Goal: Transaction & Acquisition: Purchase product/service

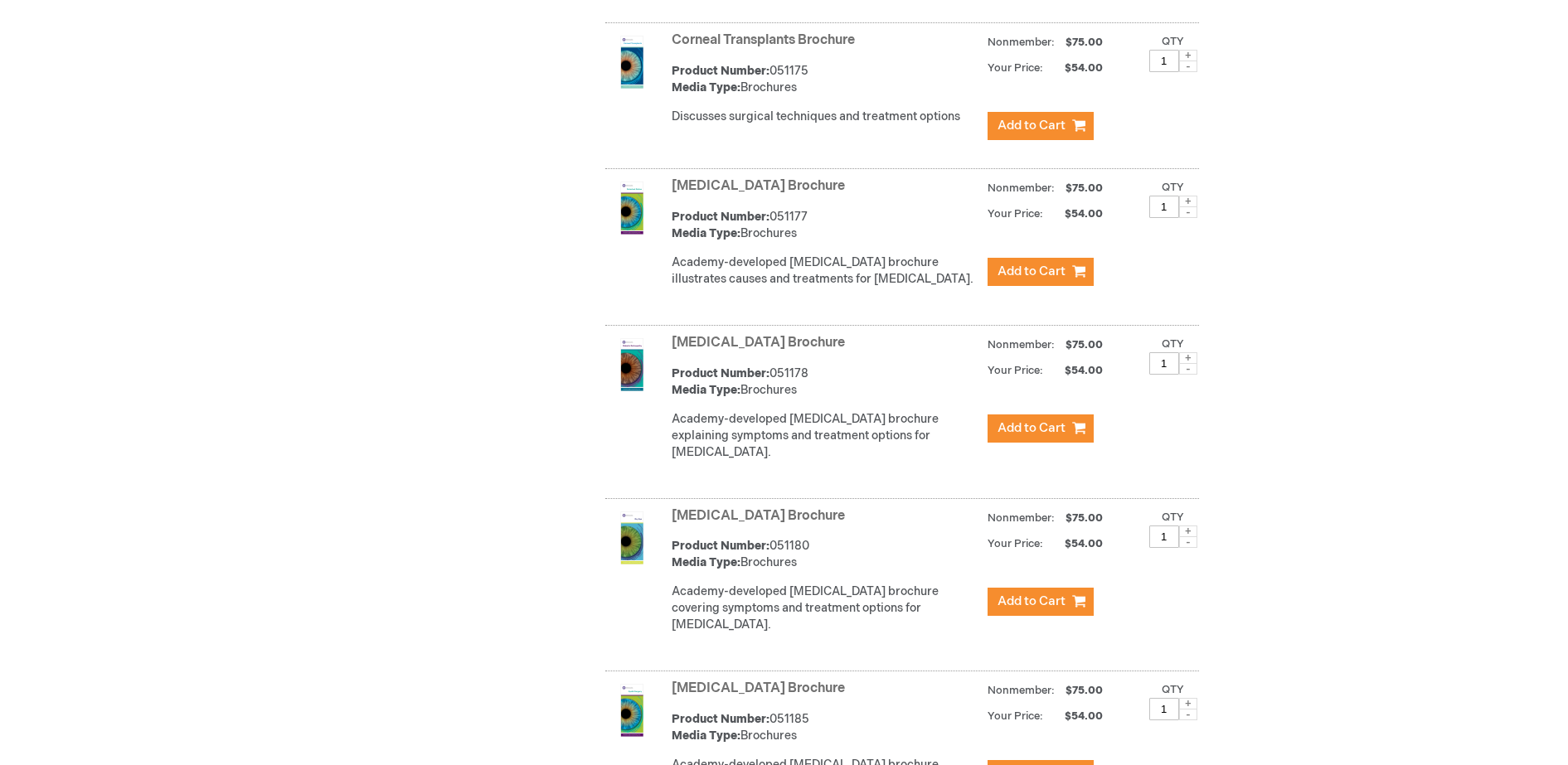
scroll to position [1862, 0]
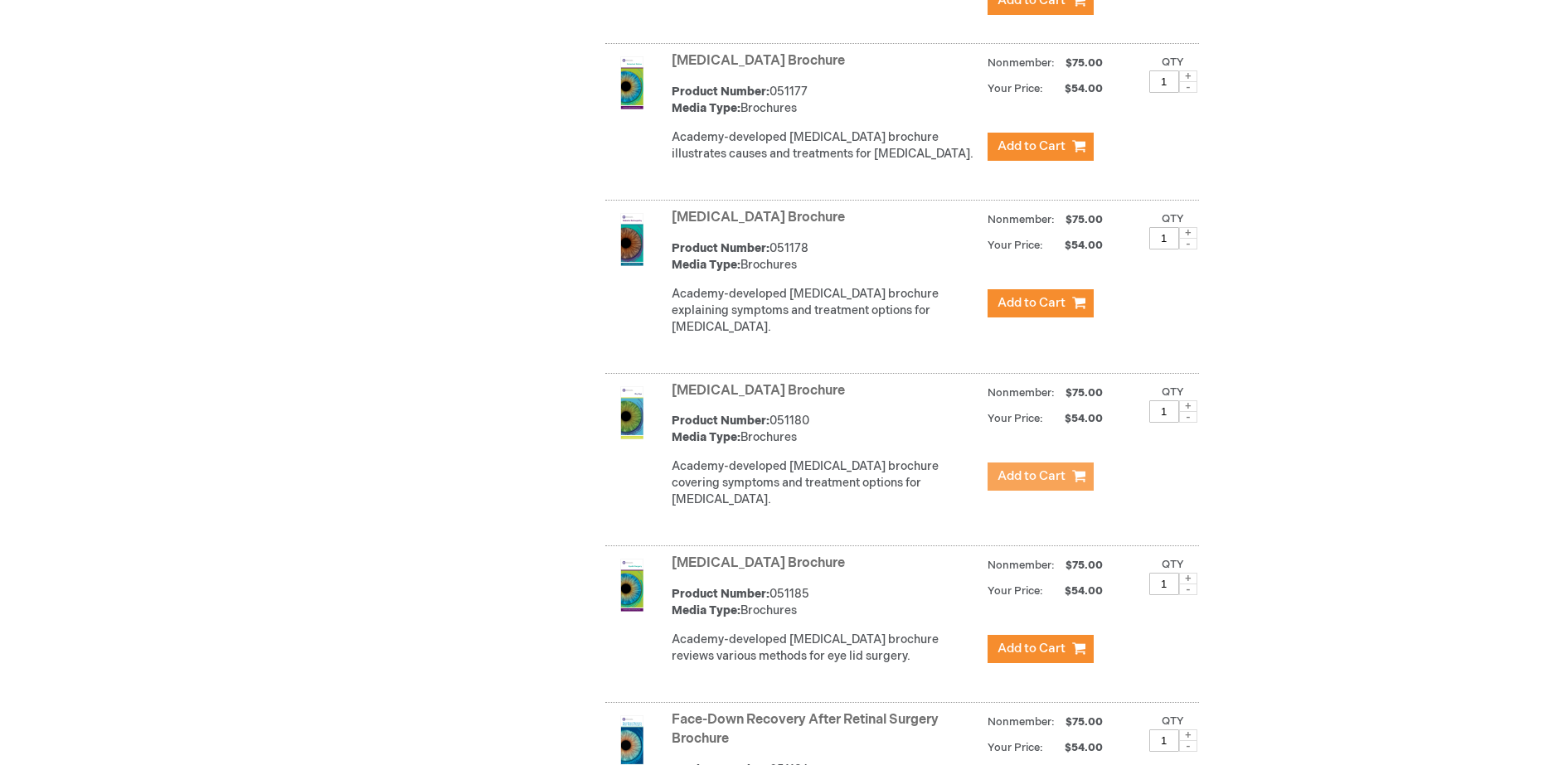
click at [1018, 484] on span "Add to Cart" at bounding box center [1031, 476] width 68 height 16
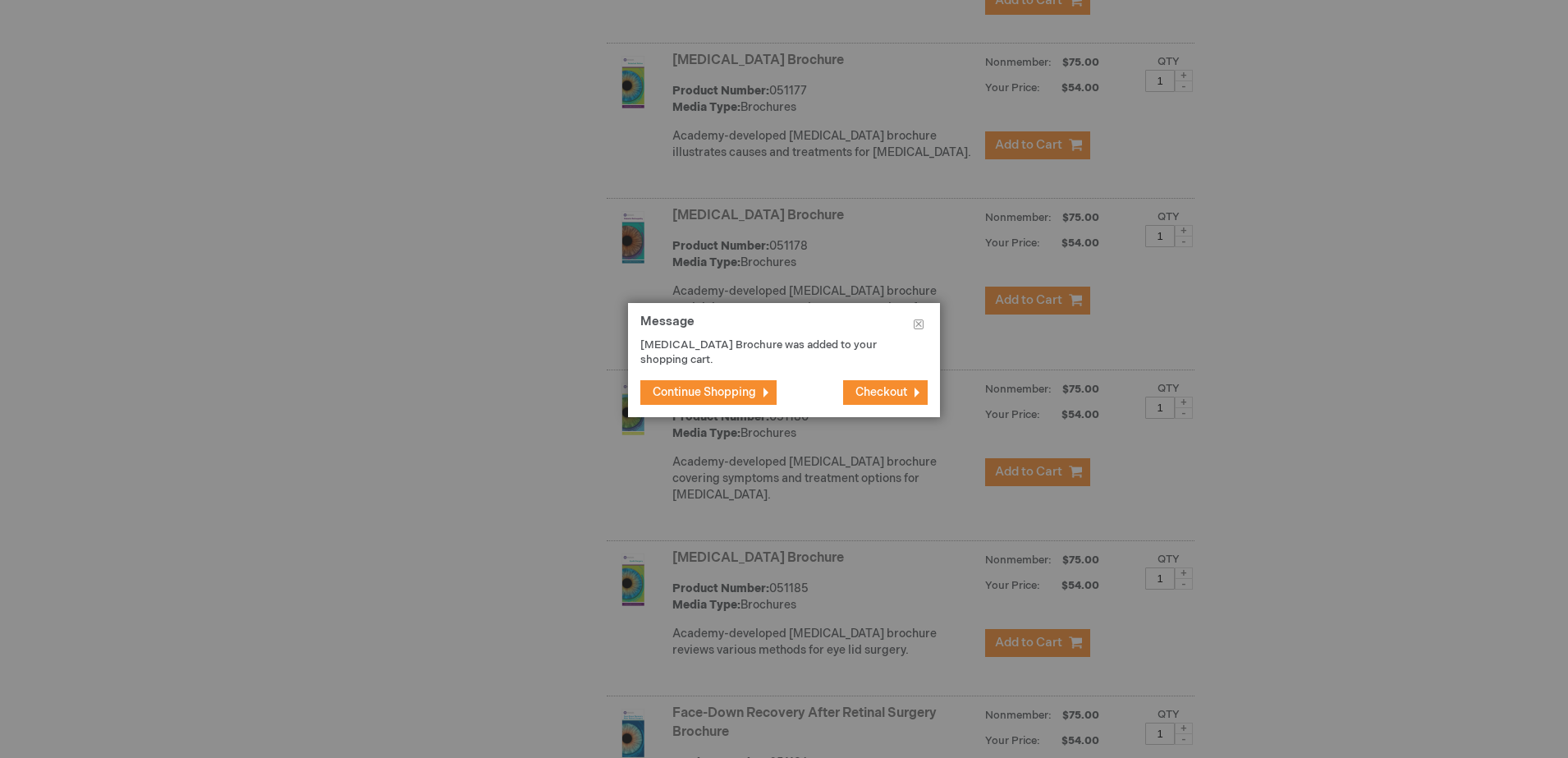
click at [737, 385] on span "Continue Shopping" at bounding box center [704, 392] width 103 height 14
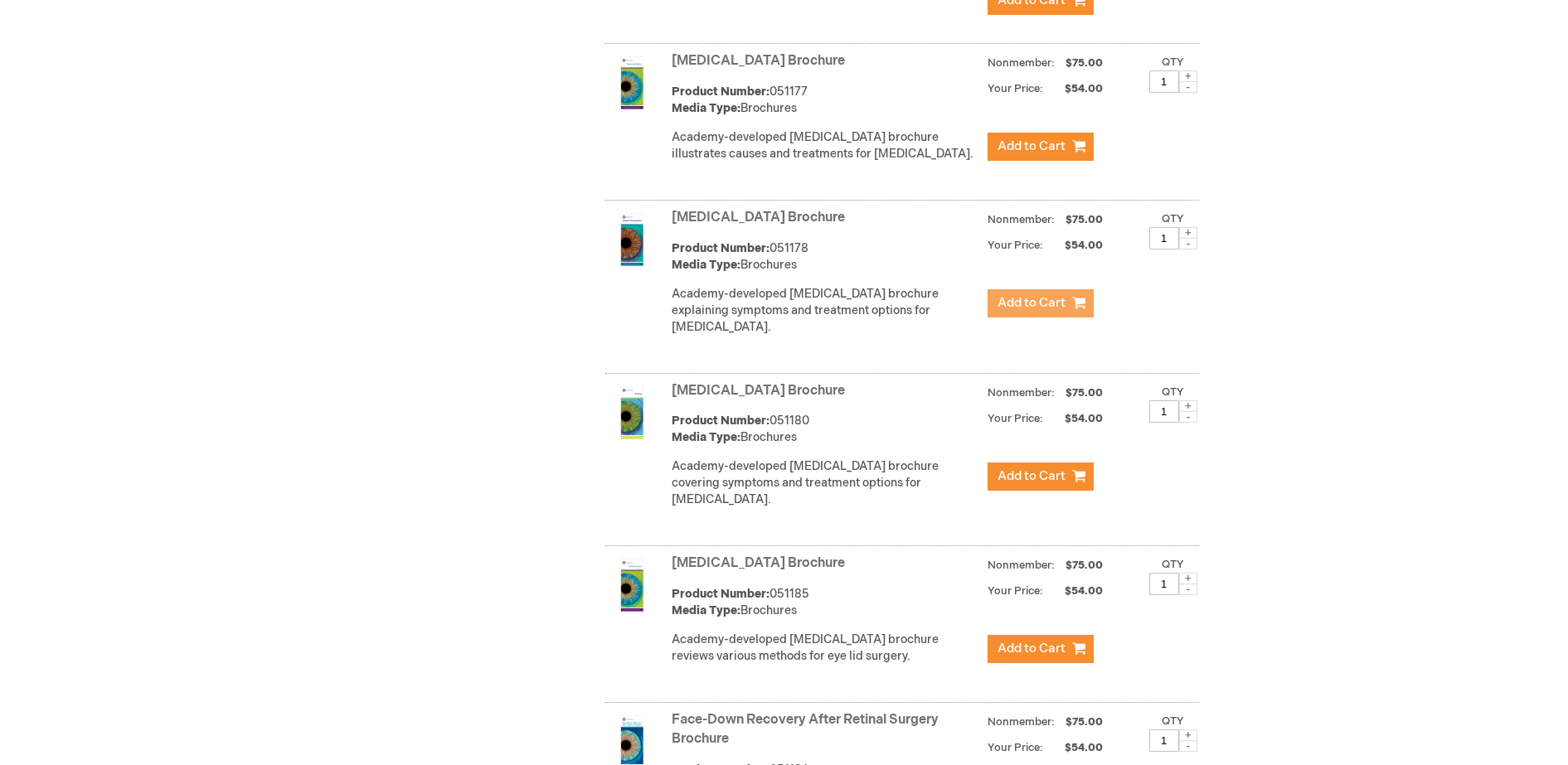
click at [1011, 311] on span "Add to Cart" at bounding box center [1031, 303] width 68 height 16
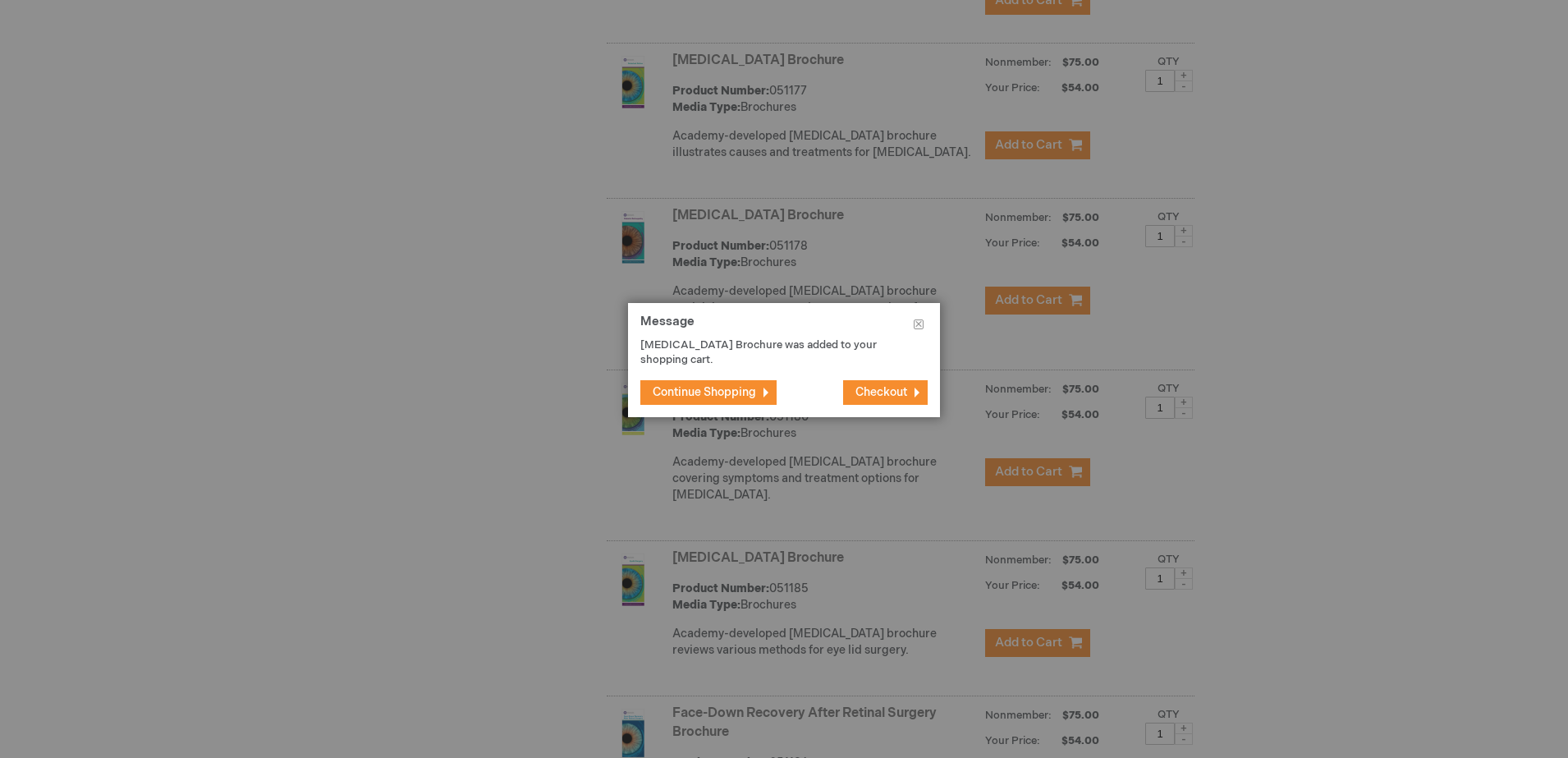
click at [719, 393] on span "Continue Shopping" at bounding box center [704, 392] width 103 height 14
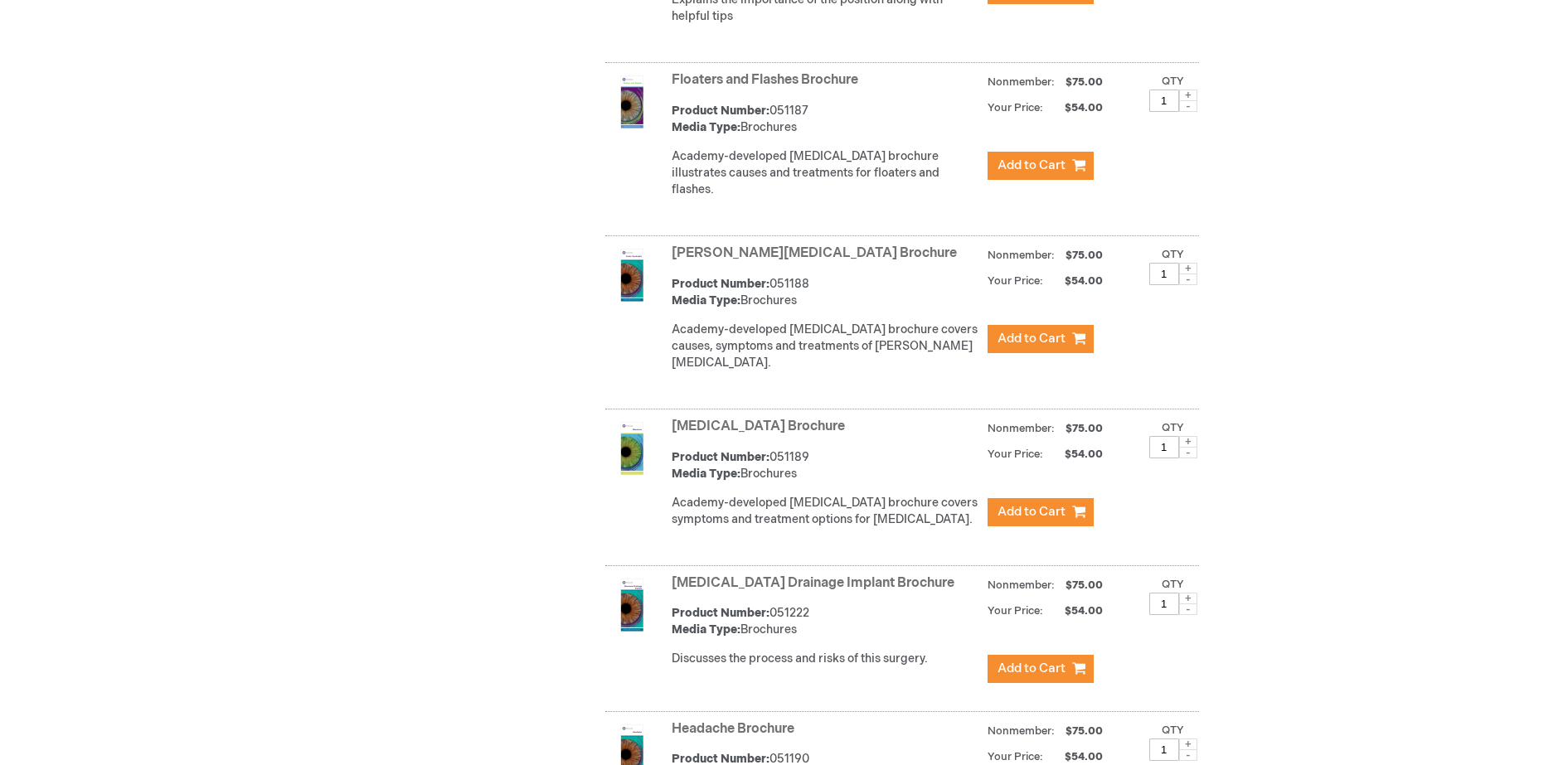
scroll to position [2690, 0]
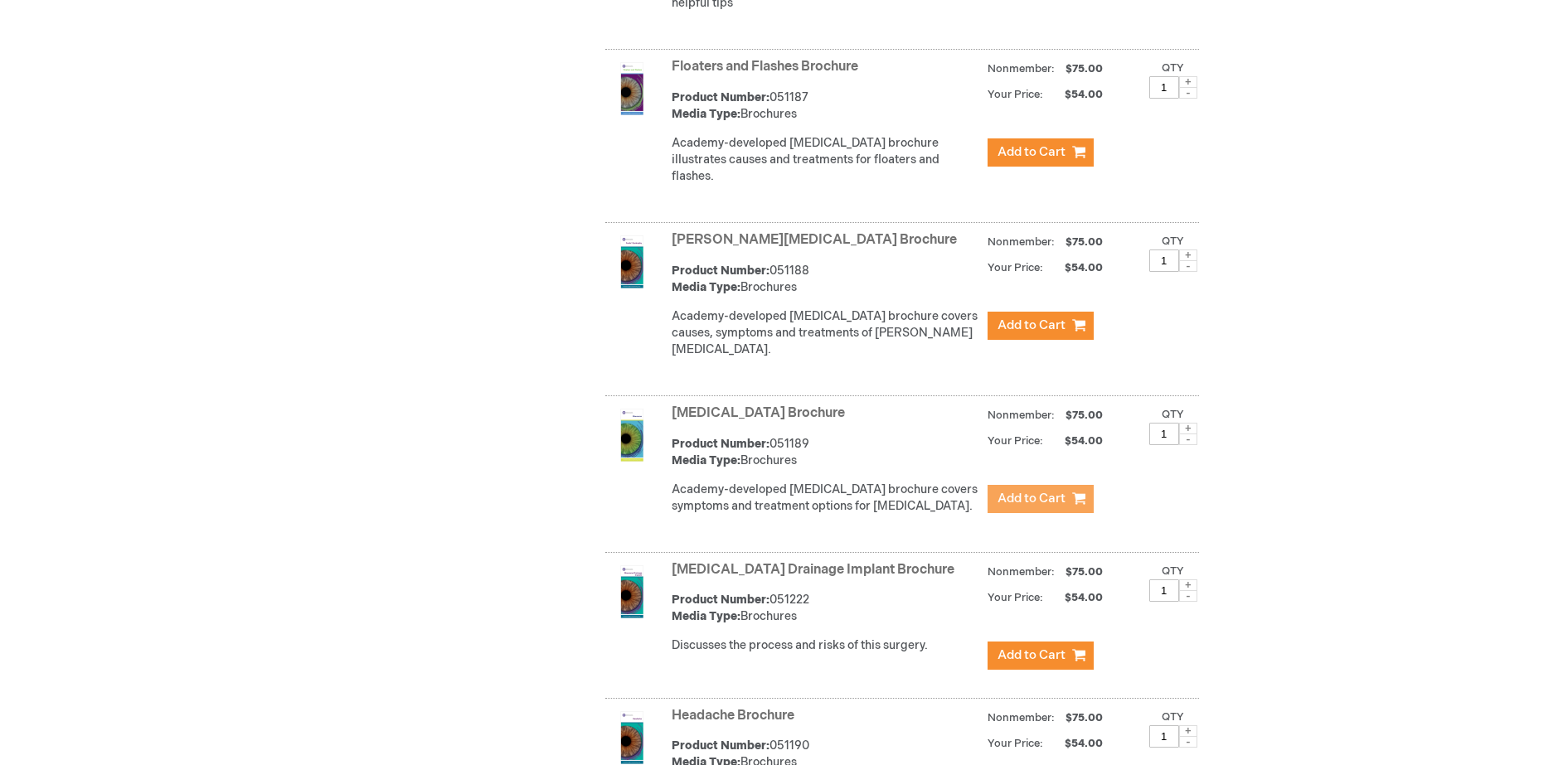
click at [1005, 491] on span "Add to Cart" at bounding box center [1031, 498] width 68 height 16
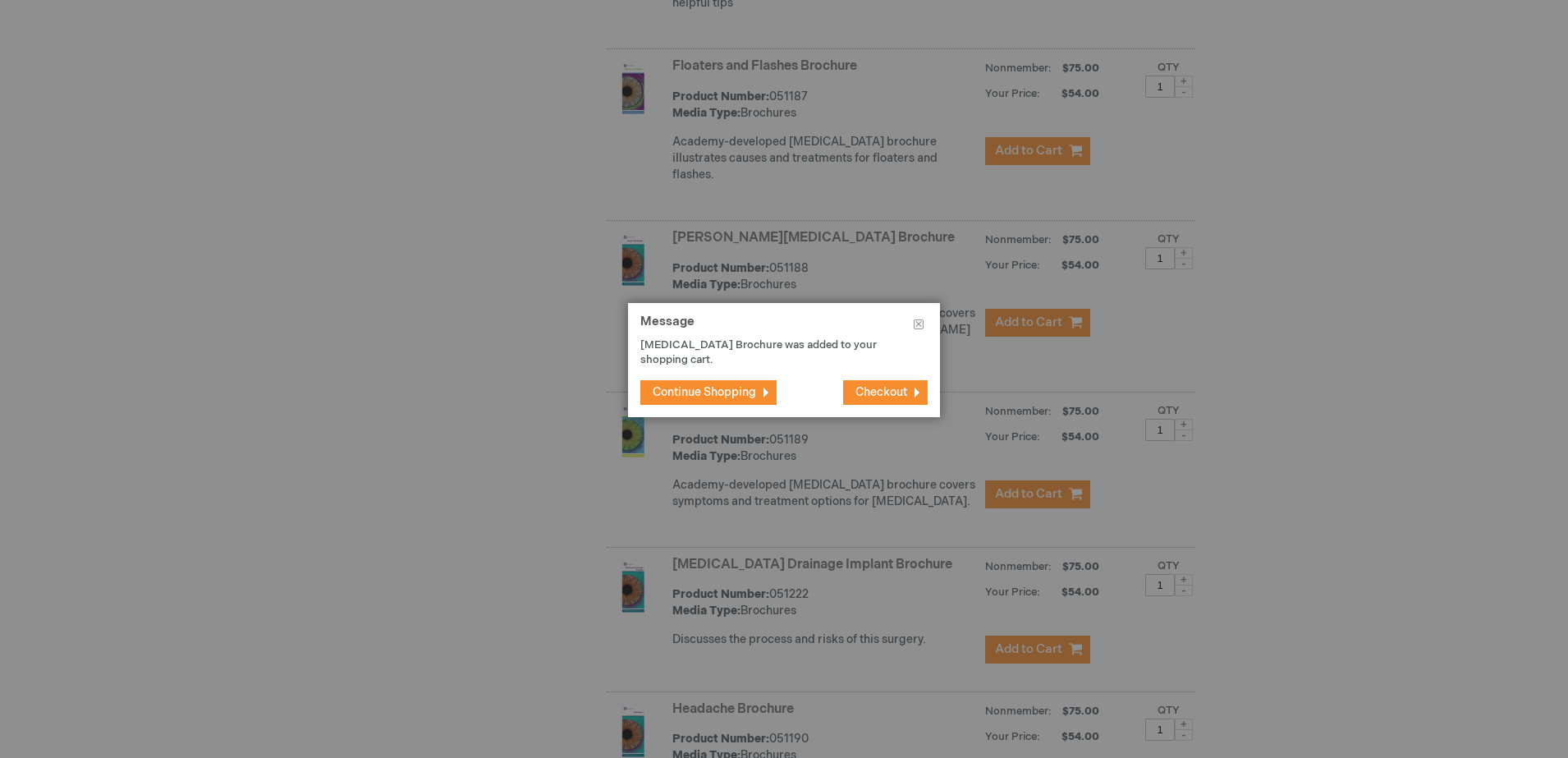
click at [734, 389] on span "Continue Shopping" at bounding box center [704, 392] width 103 height 14
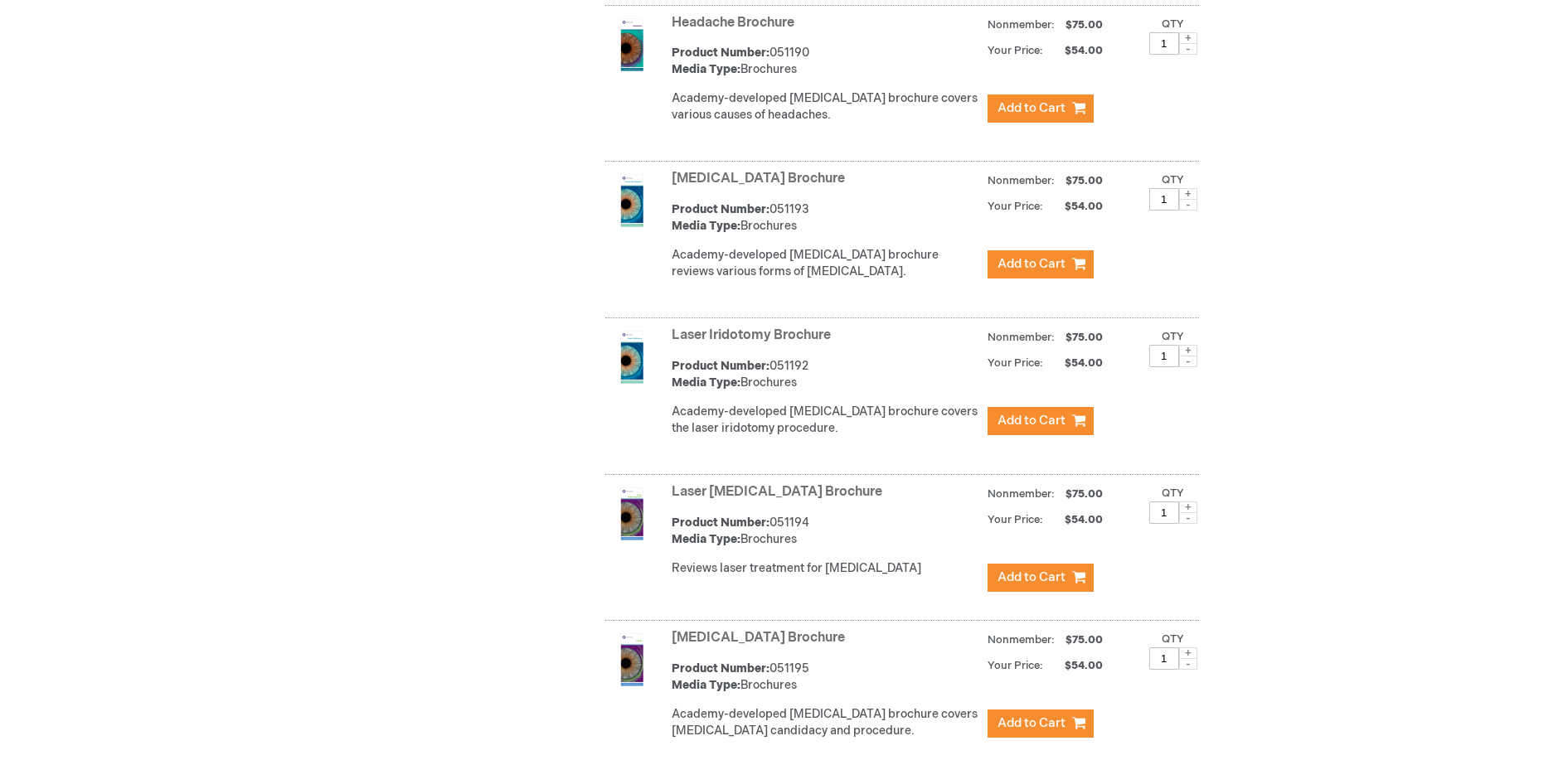
scroll to position [3416, 0]
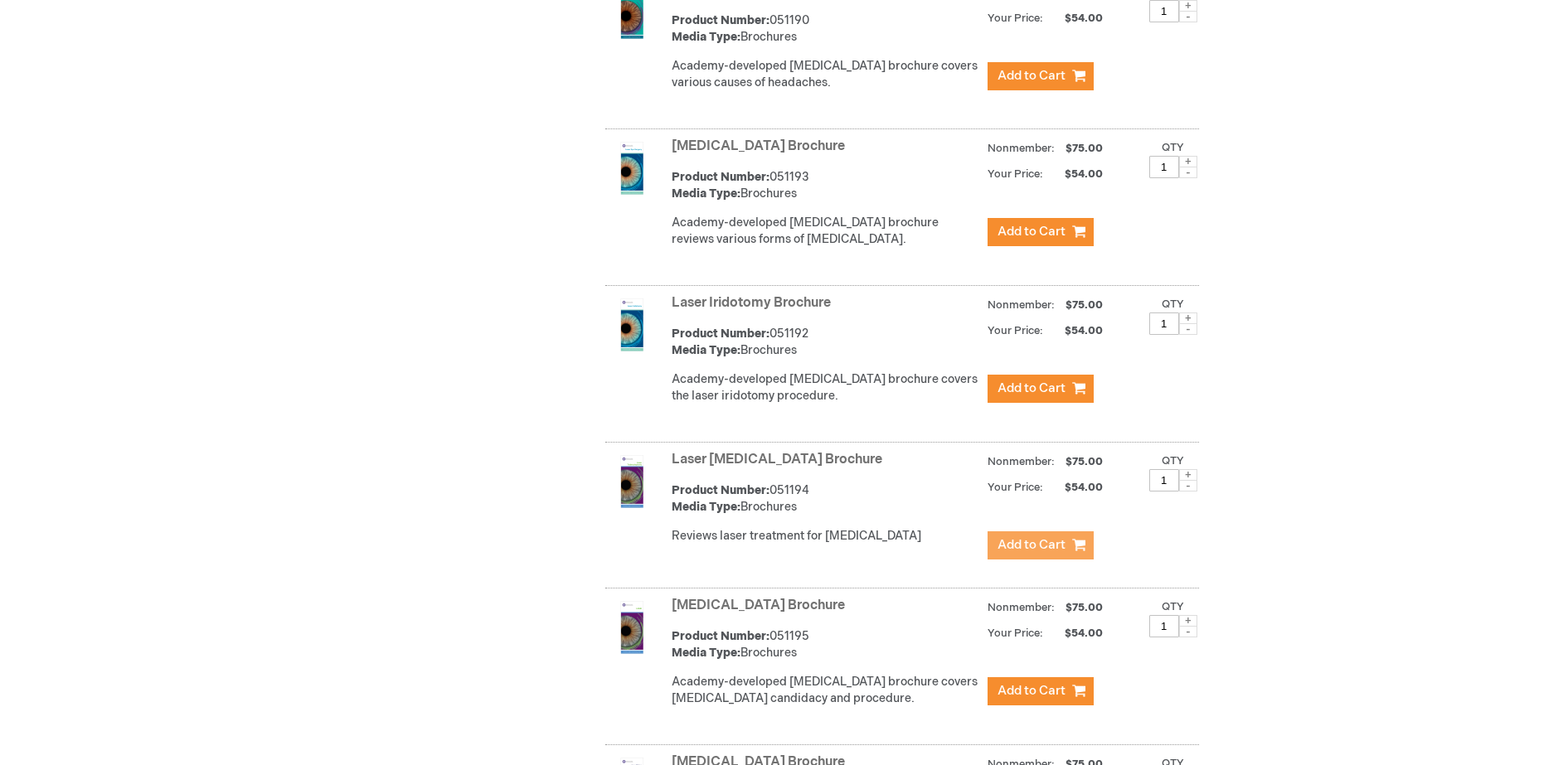
click at [1006, 537] on span "Add to Cart" at bounding box center [1031, 545] width 68 height 16
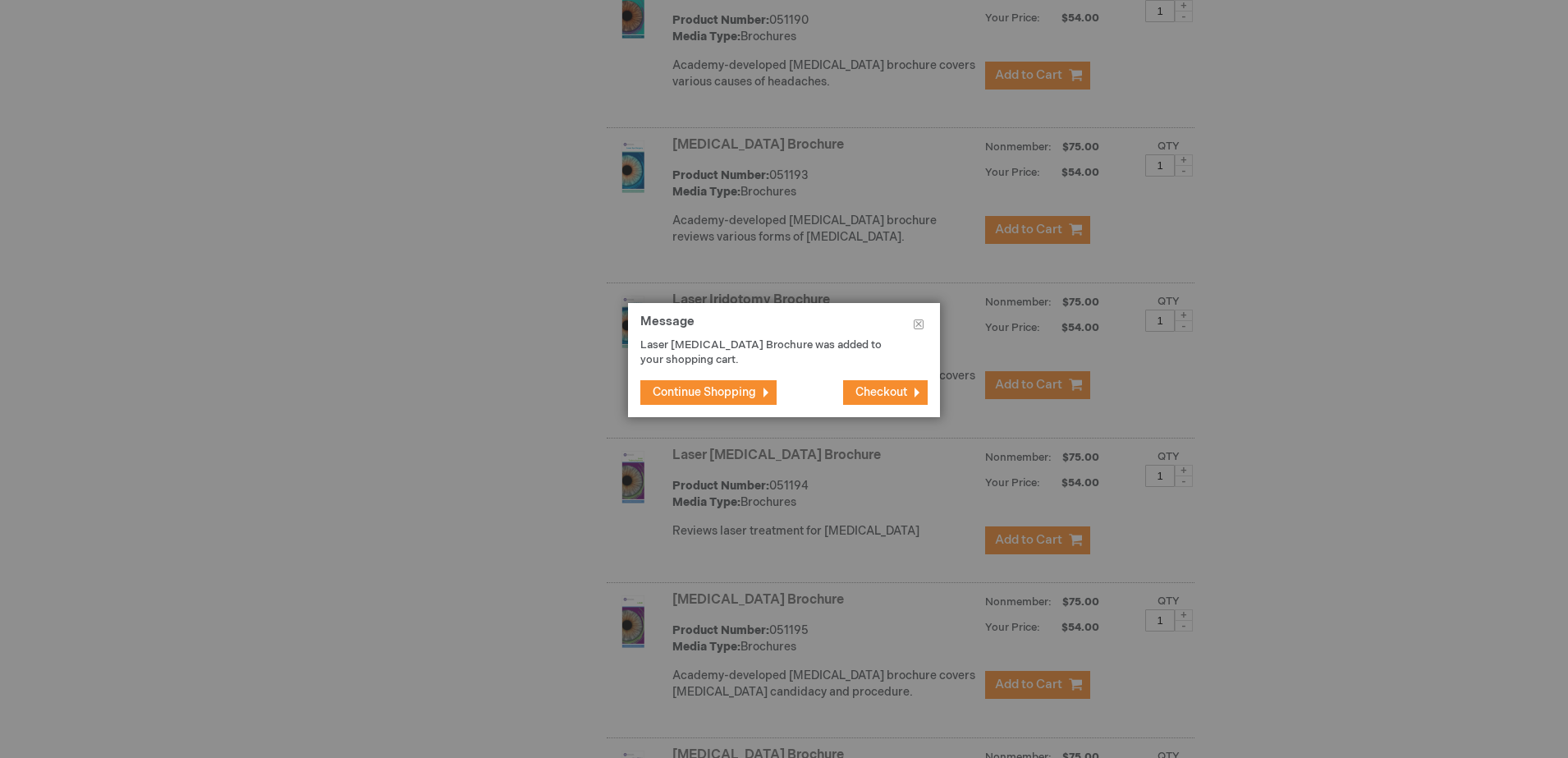
click at [690, 396] on span "Continue Shopping" at bounding box center [704, 392] width 103 height 14
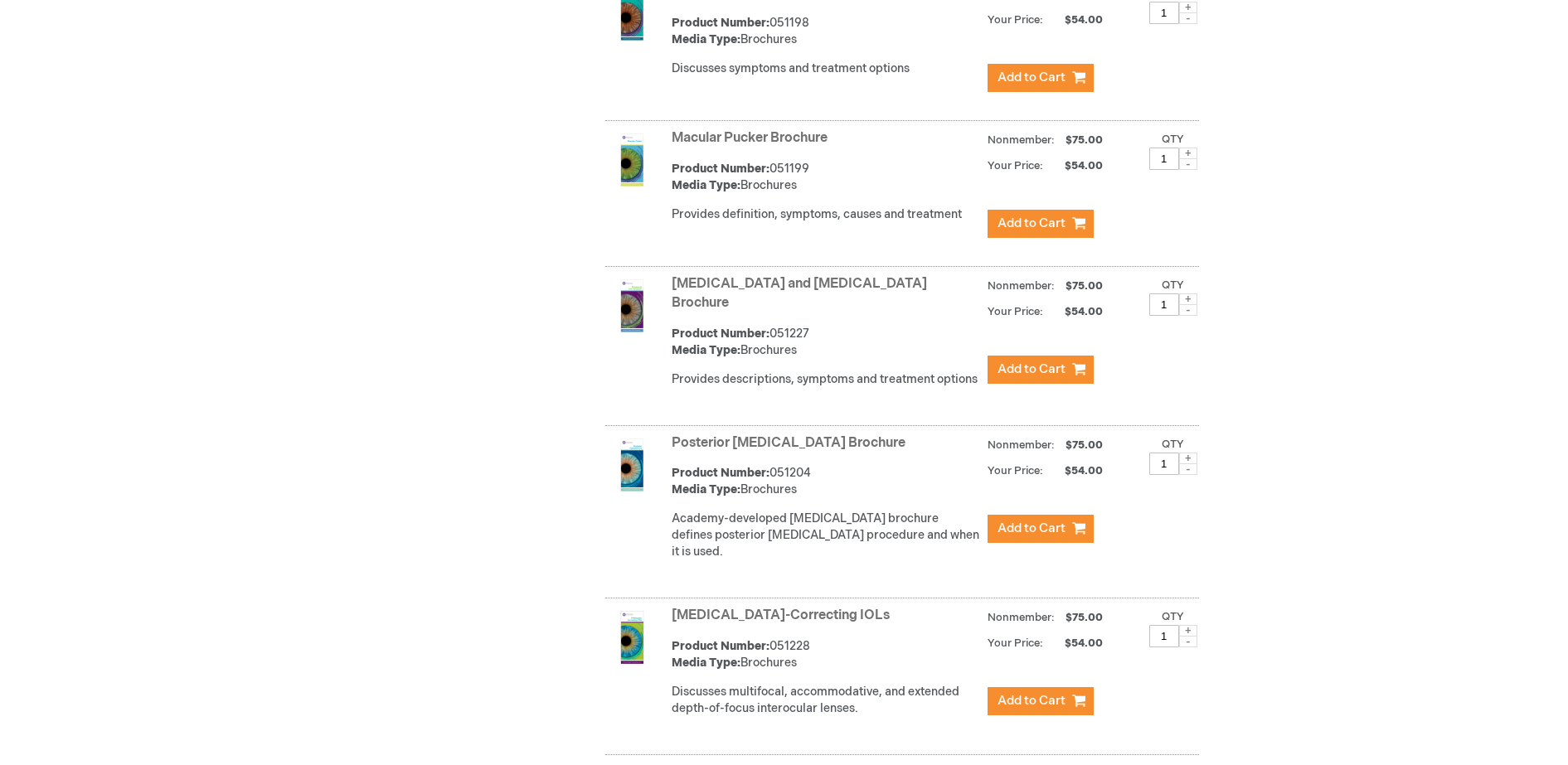
scroll to position [4349, 0]
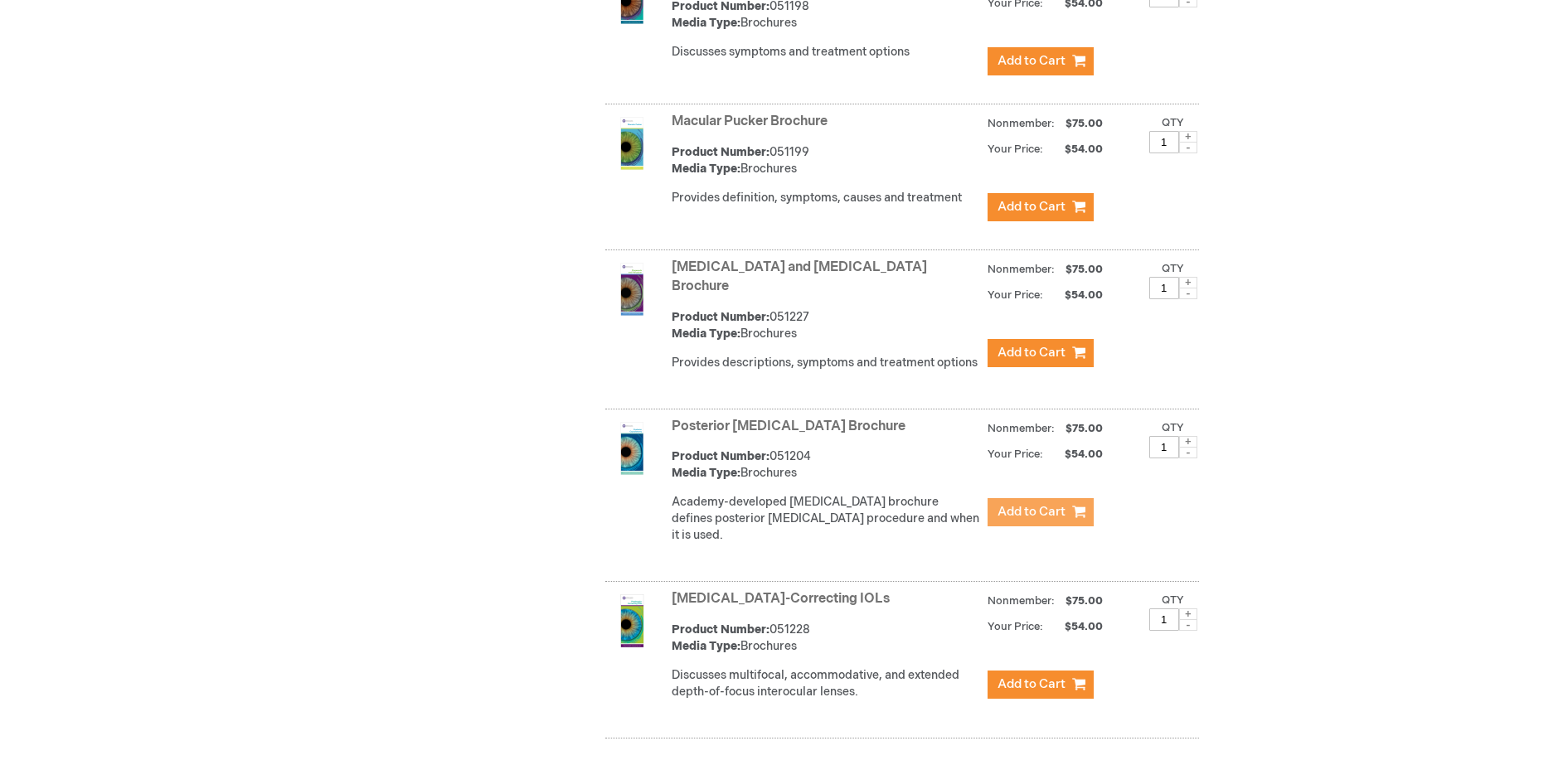
click at [1024, 504] on span "Add to Cart" at bounding box center [1031, 511] width 68 height 16
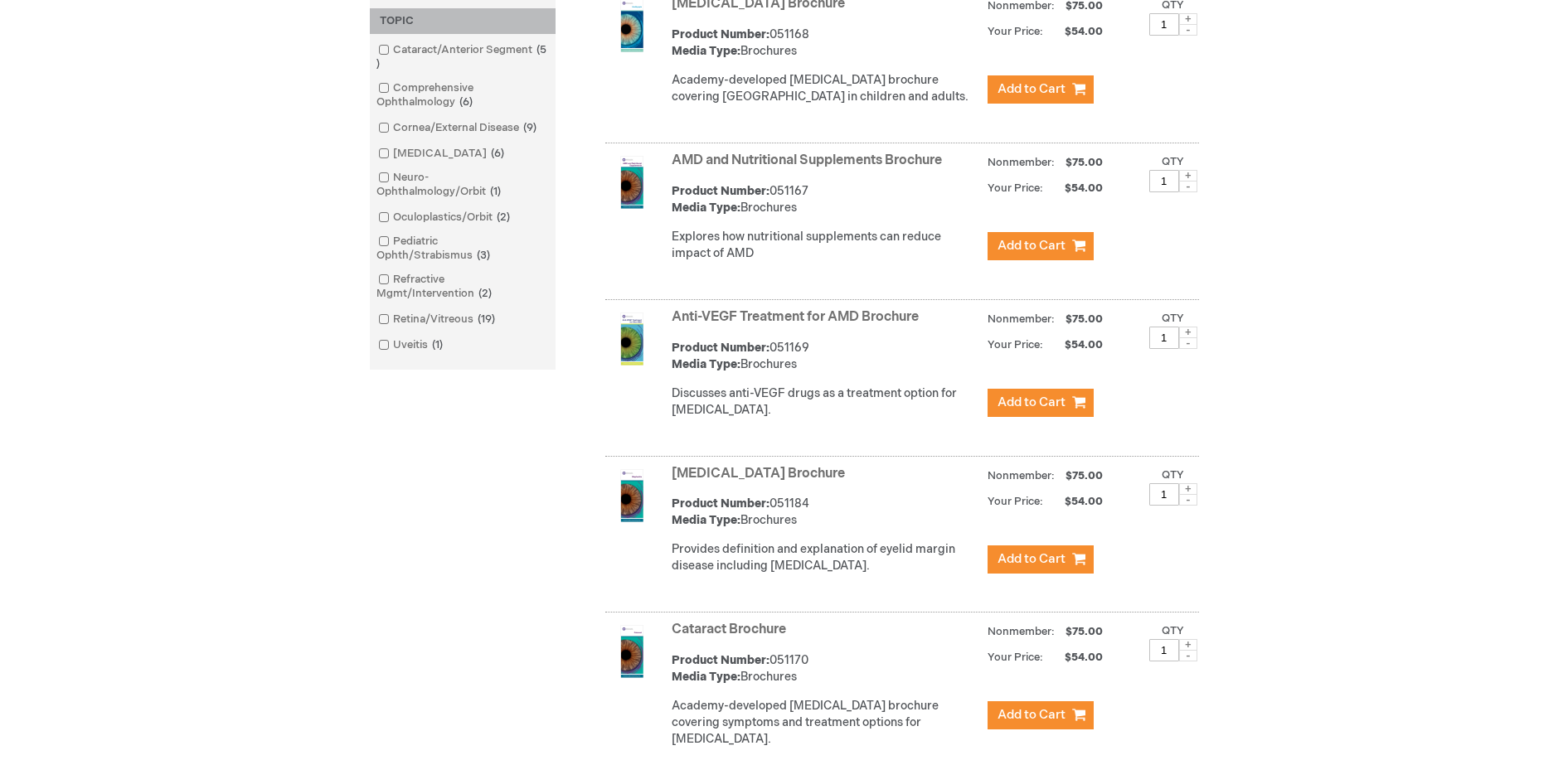
scroll to position [0, 0]
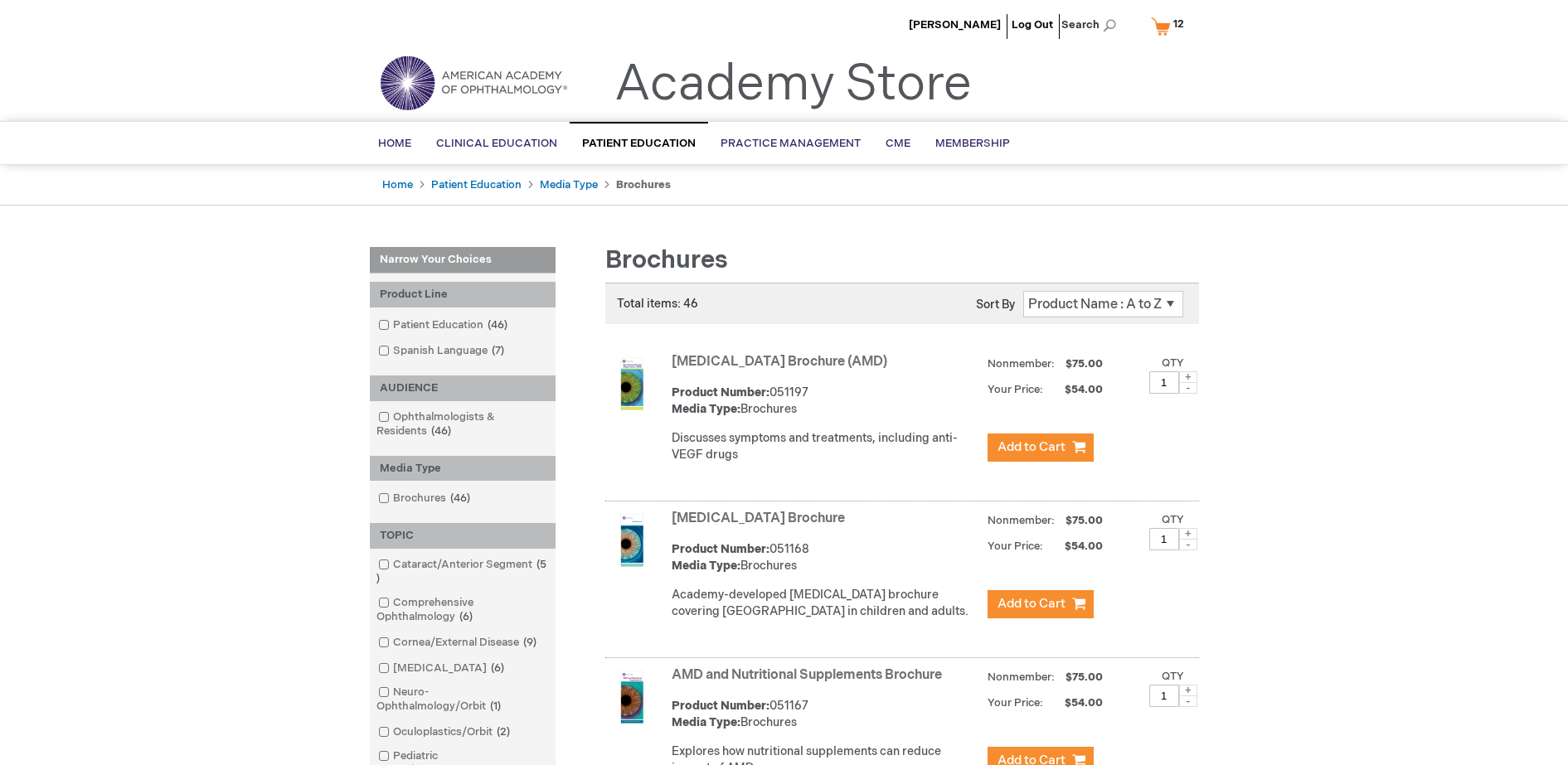
click at [1165, 23] on link "My Cart 12 12 items" at bounding box center [1171, 26] width 48 height 29
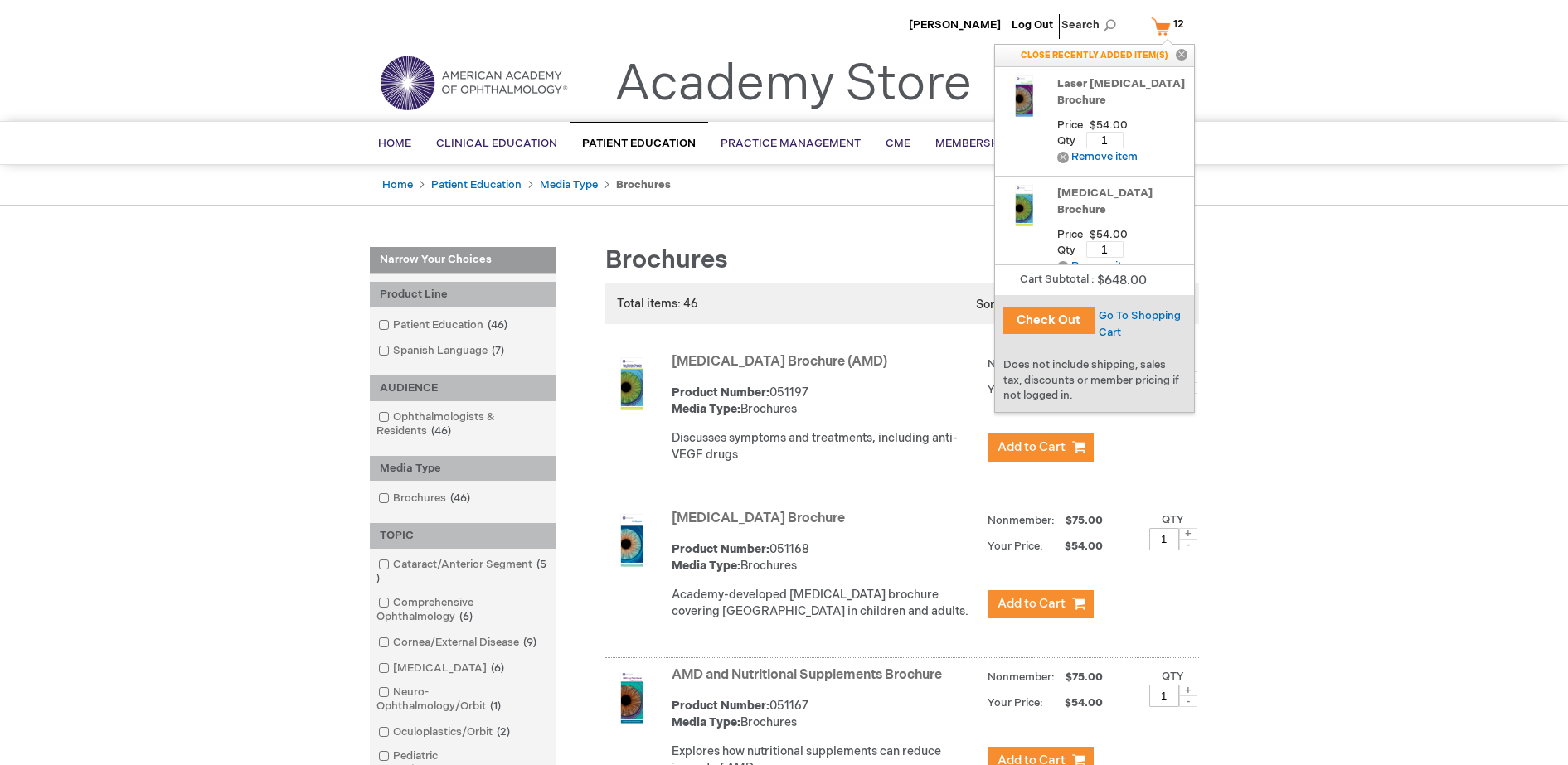
click at [1147, 305] on div "Go To Shopping Cart" at bounding box center [1144, 322] width 99 height 54
click at [1147, 314] on span "Go To Shopping Cart" at bounding box center [1140, 325] width 82 height 30
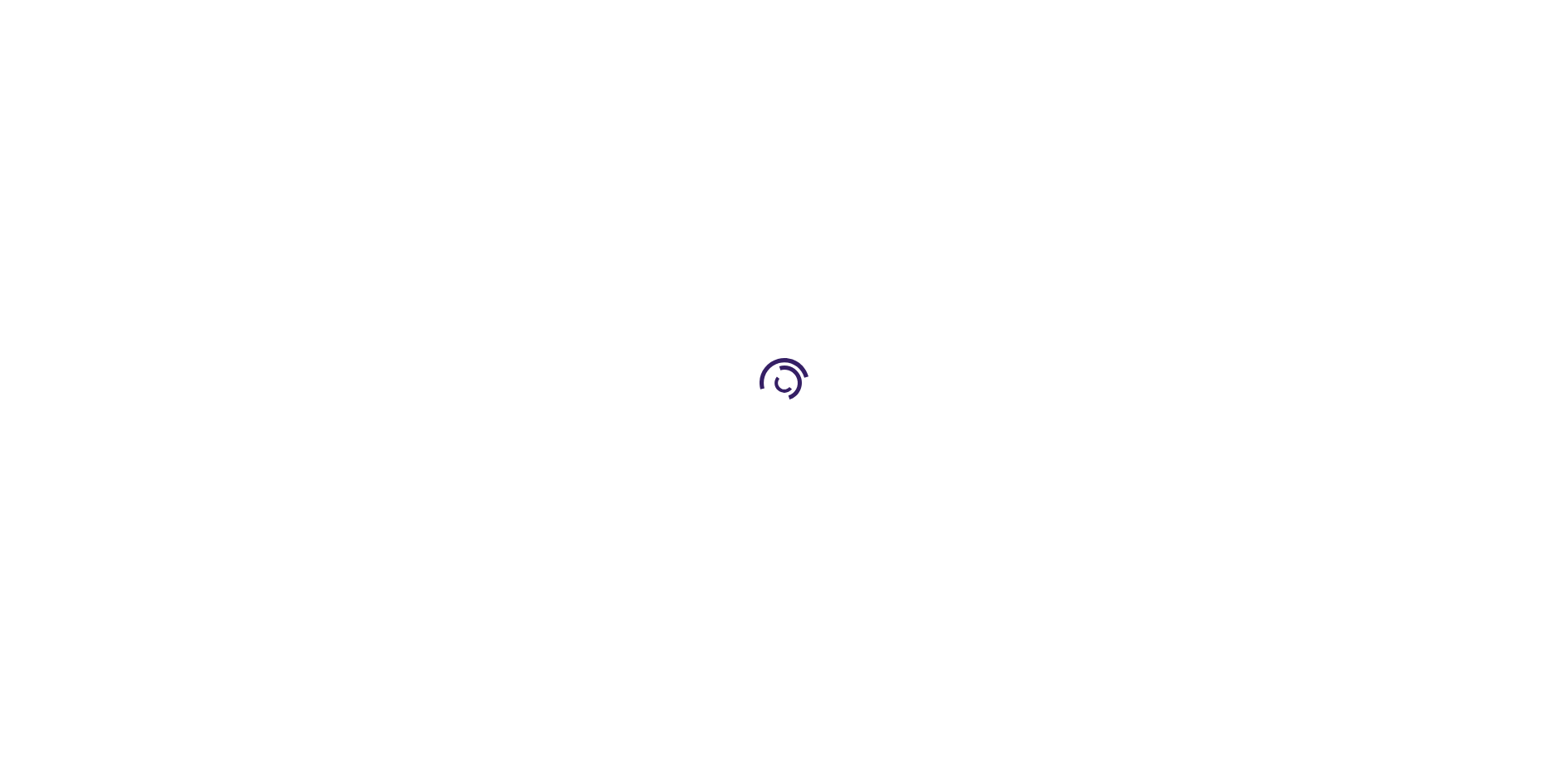
select select "US"
select select "18"
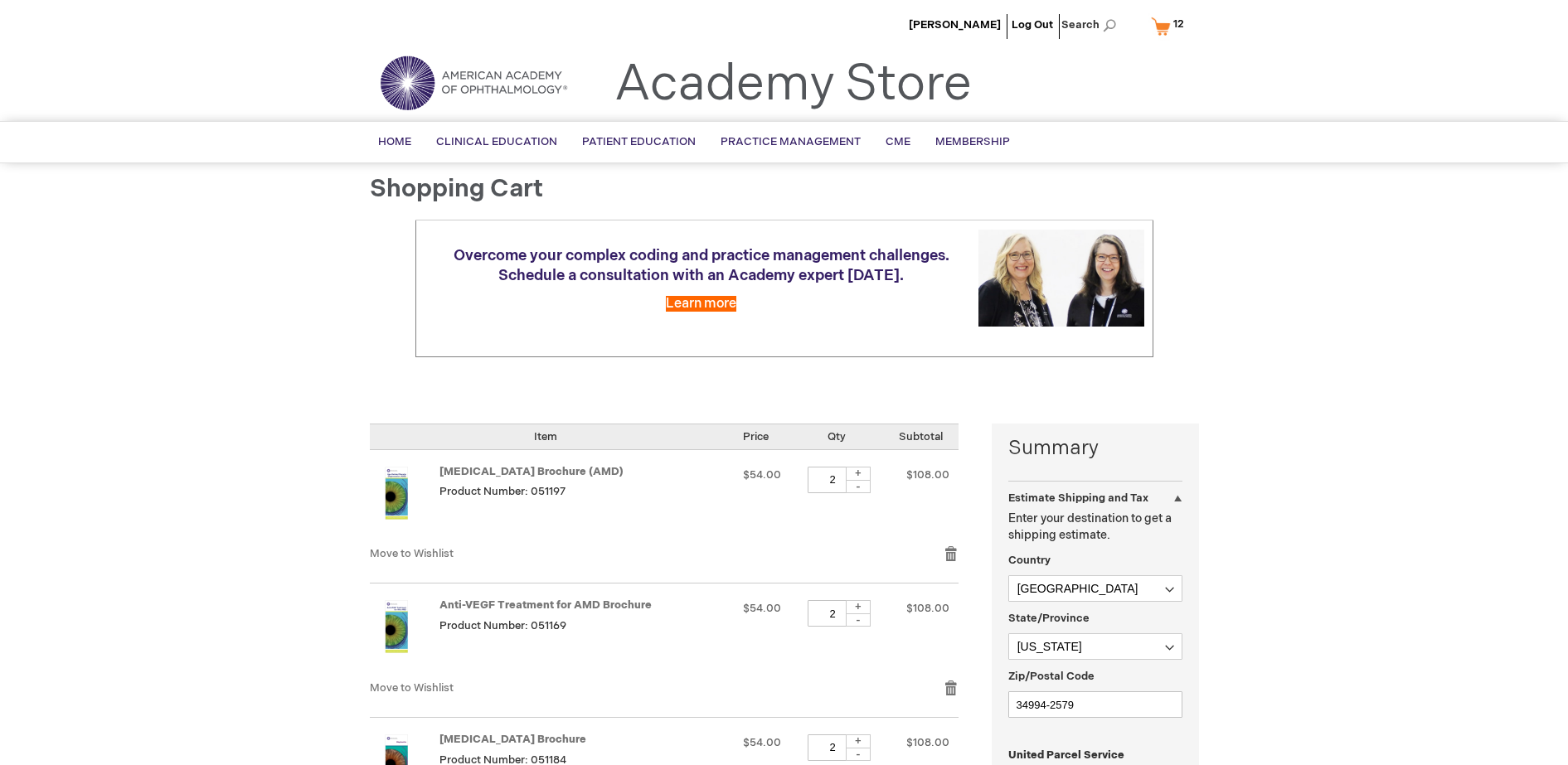
click at [1160, 25] on link "My Cart 12 12 items" at bounding box center [1171, 26] width 48 height 29
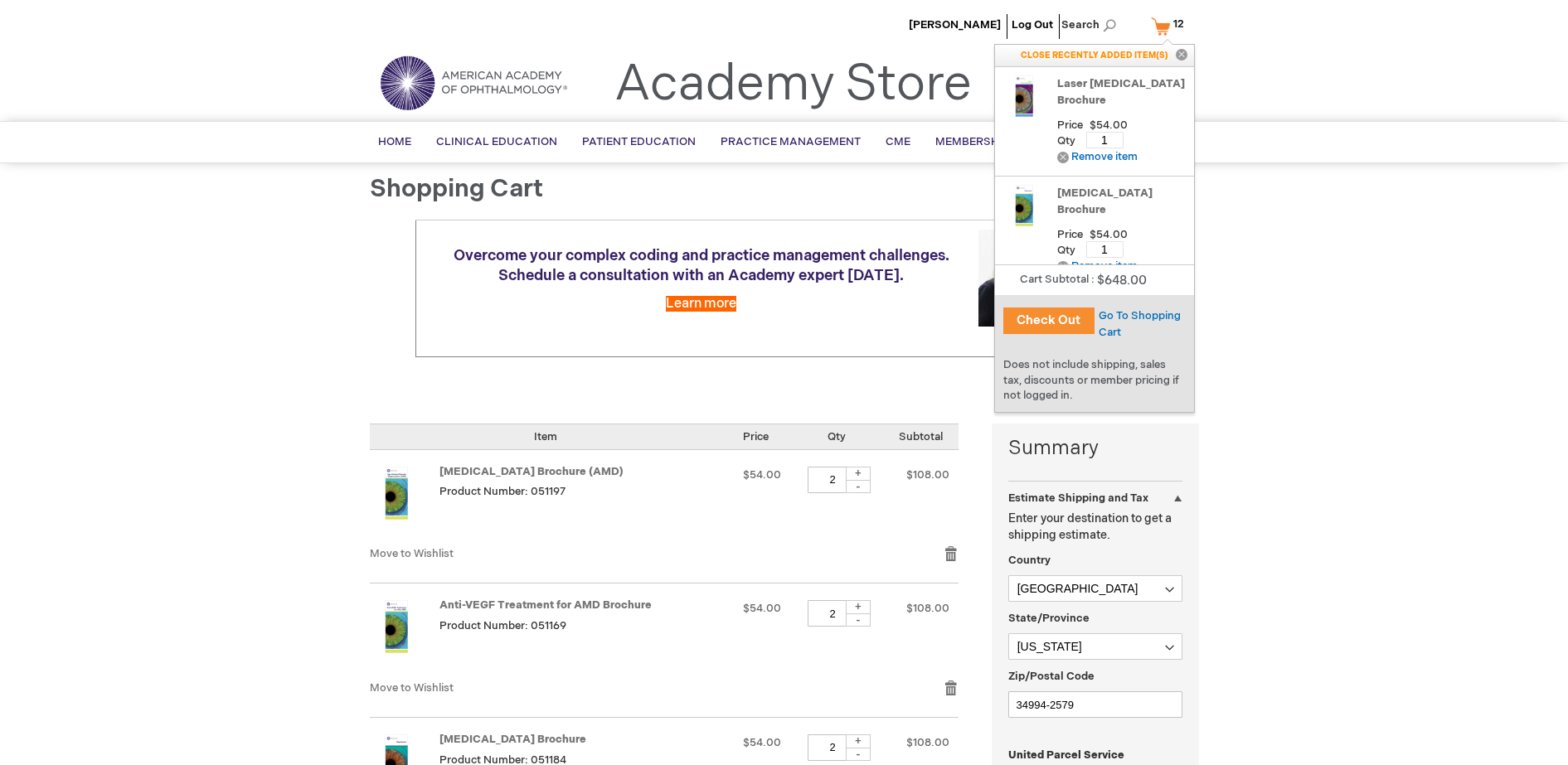
click at [1062, 323] on button "Check Out" at bounding box center [1048, 321] width 91 height 27
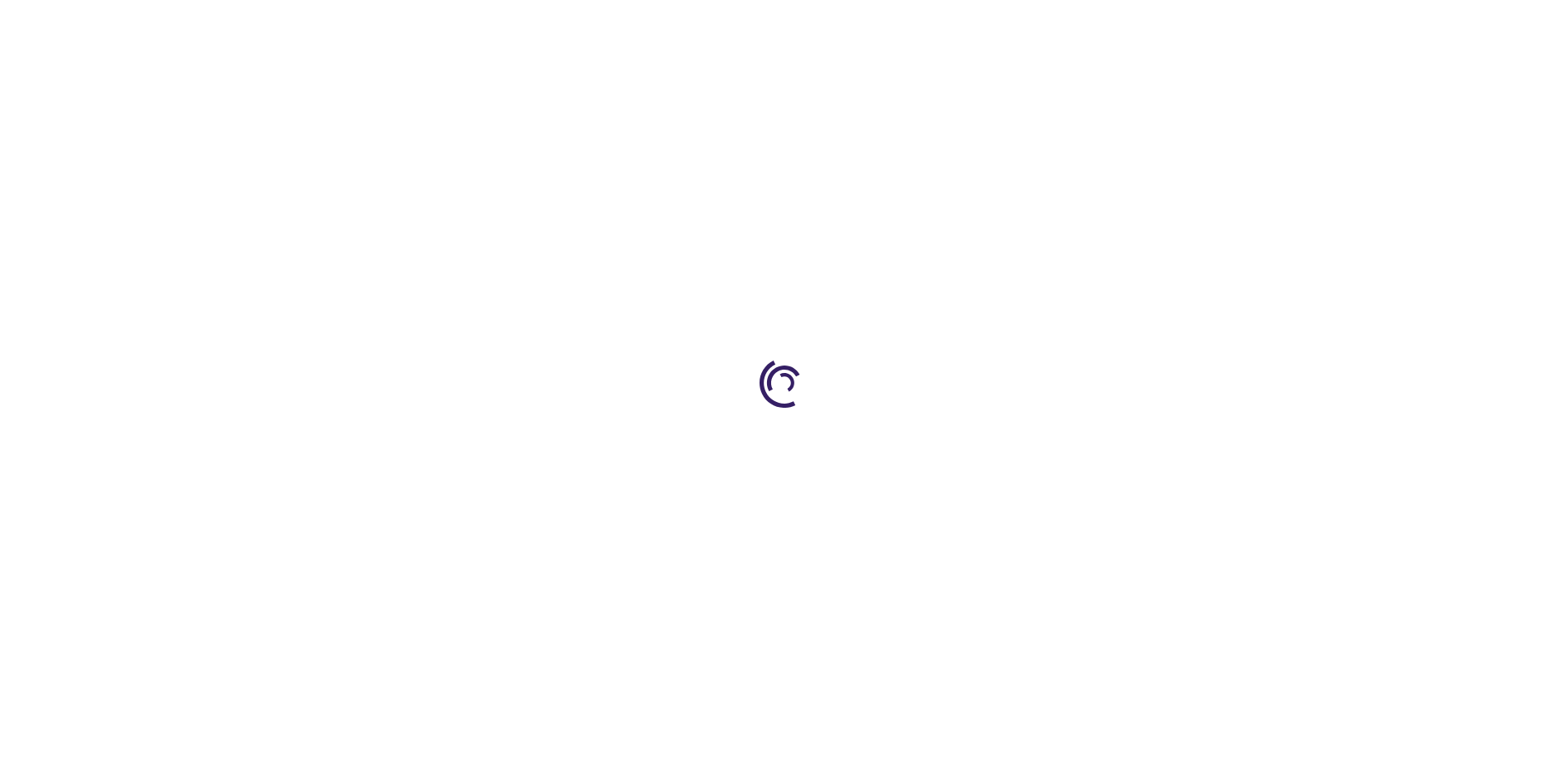
select select "US"
select select "18"
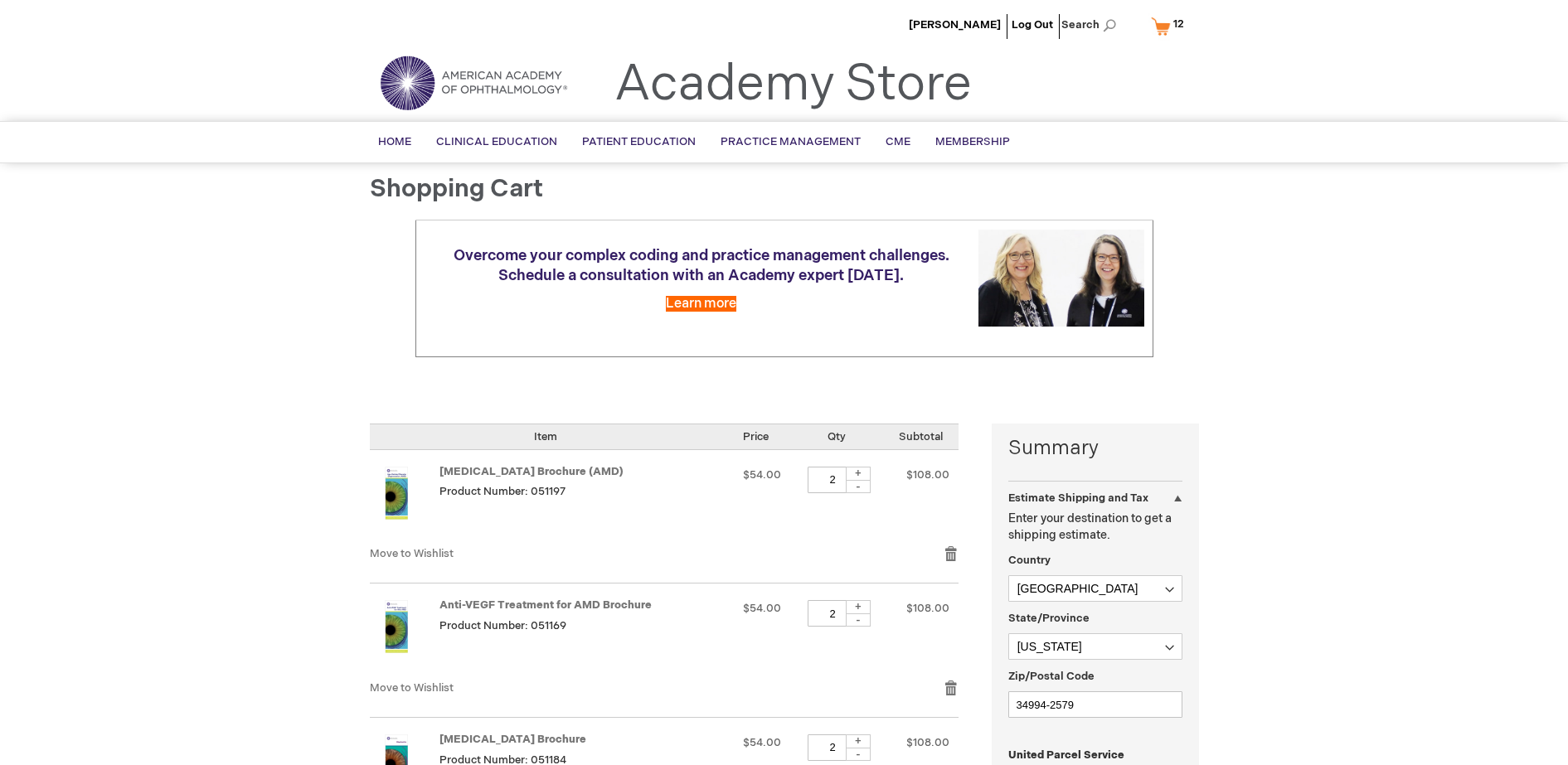
click at [870, 486] on div "-" at bounding box center [859, 486] width 25 height 13
type input "1"
click at [870, 625] on div "-" at bounding box center [859, 620] width 25 height 13
type input "1"
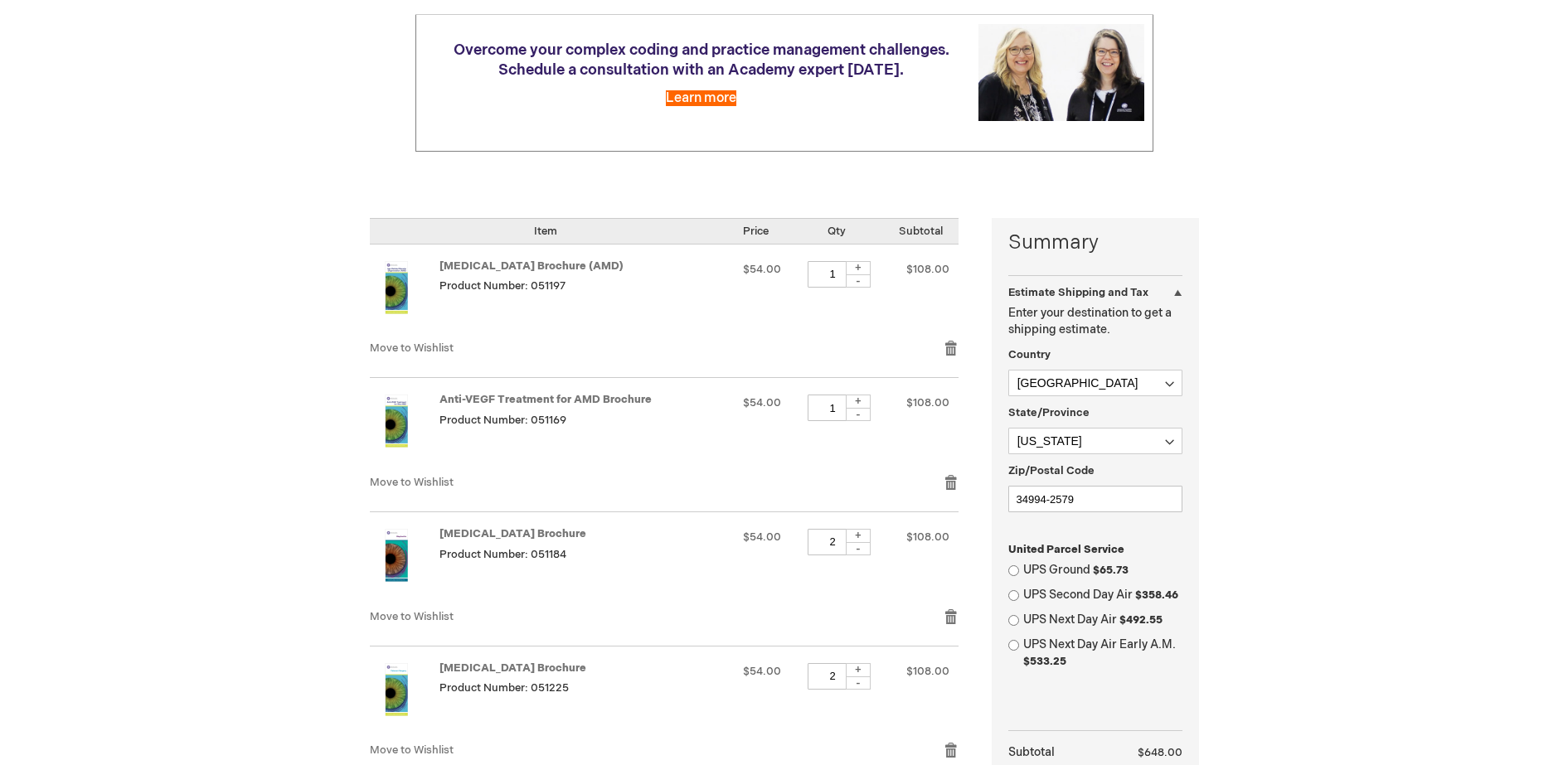
scroll to position [207, 0]
click at [870, 553] on div "-" at bounding box center [859, 547] width 25 height 13
type input "1"
click at [870, 687] on div "-" at bounding box center [859, 682] width 25 height 13
type input "1"
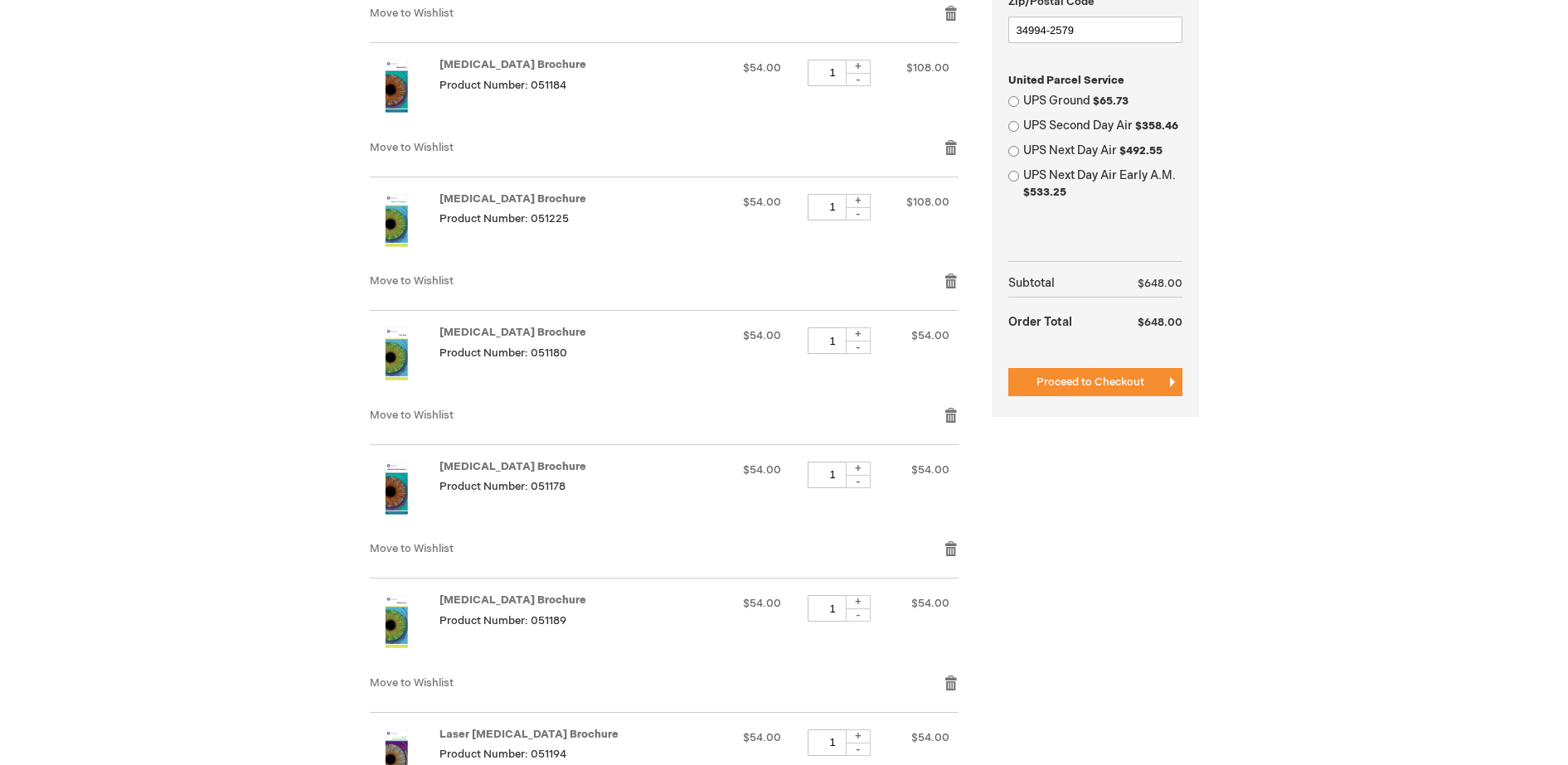
scroll to position [933, 0]
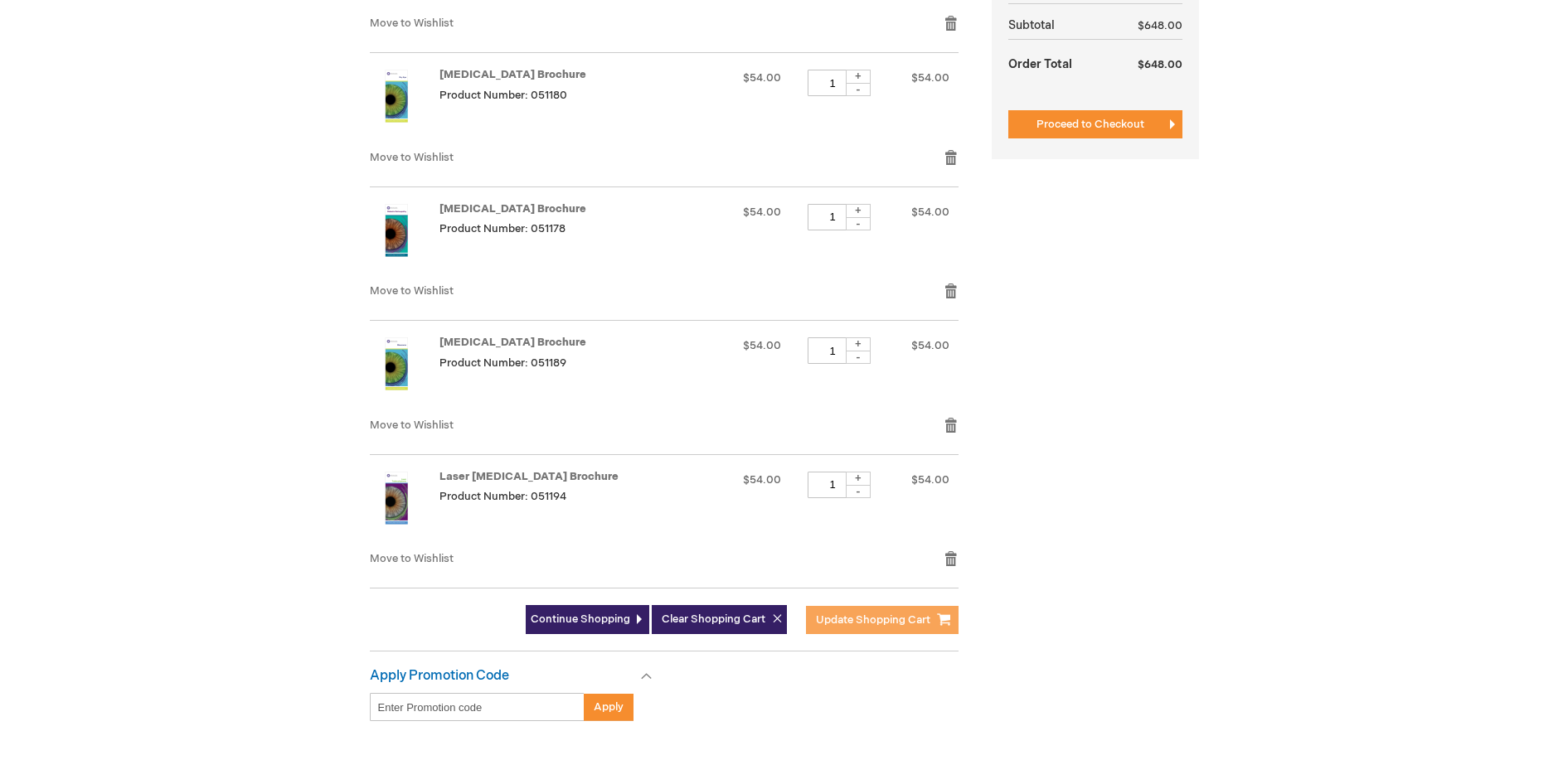
click at [882, 624] on span "Update Shopping Cart" at bounding box center [873, 620] width 114 height 13
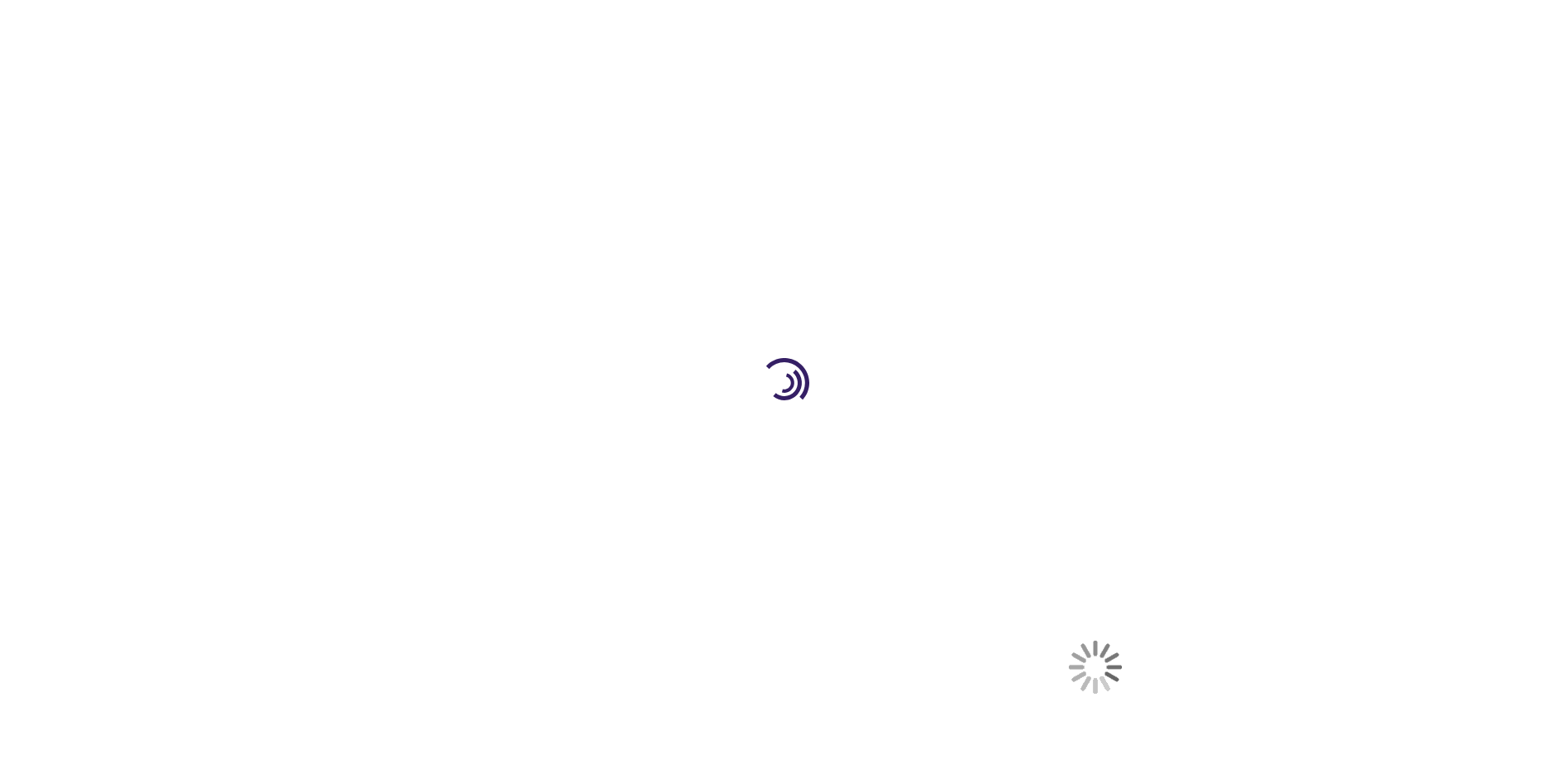
select select "US"
select select "18"
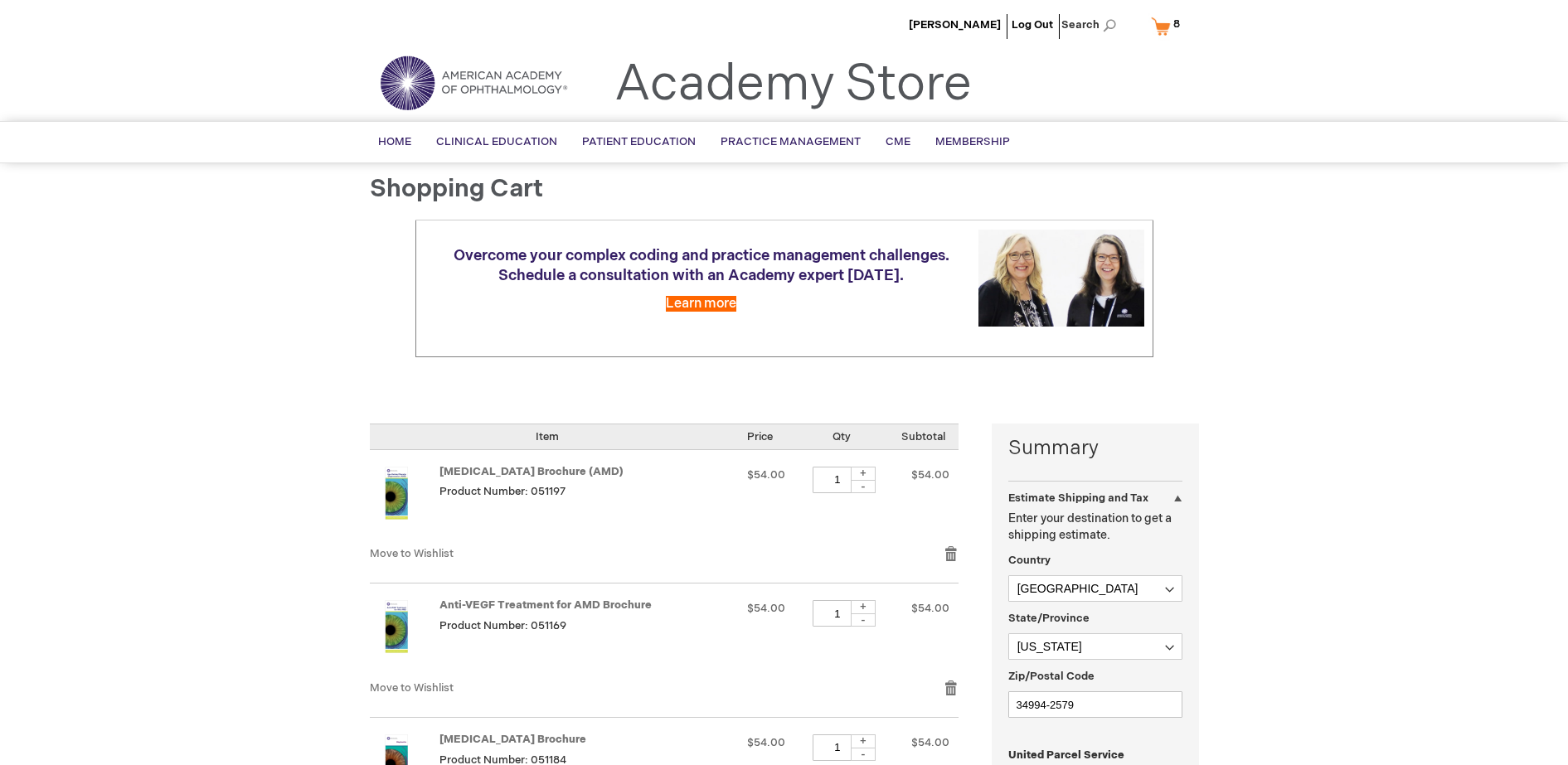
click at [1162, 26] on link "My Cart 8 8 items" at bounding box center [1169, 26] width 43 height 29
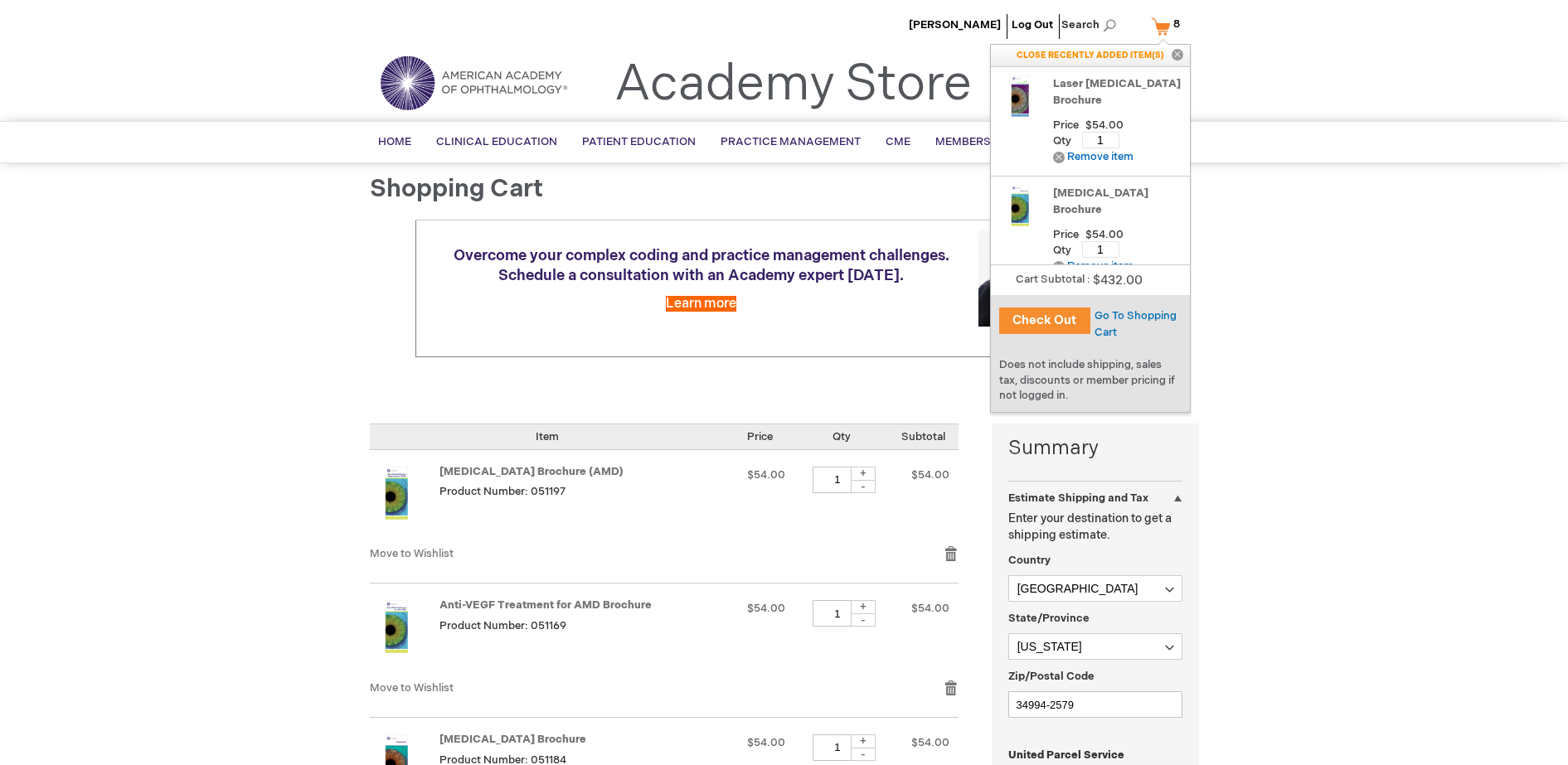
drag, startPoint x: 1289, startPoint y: 78, endPoint x: 1080, endPoint y: 46, distance: 211.4
click at [1283, 74] on header "Ronald Frenkel Log Out Search My Cart 8 8 items CLOSE RECENTLY ADDED ITEM(S) Cl…" at bounding box center [784, 60] width 1568 height 121
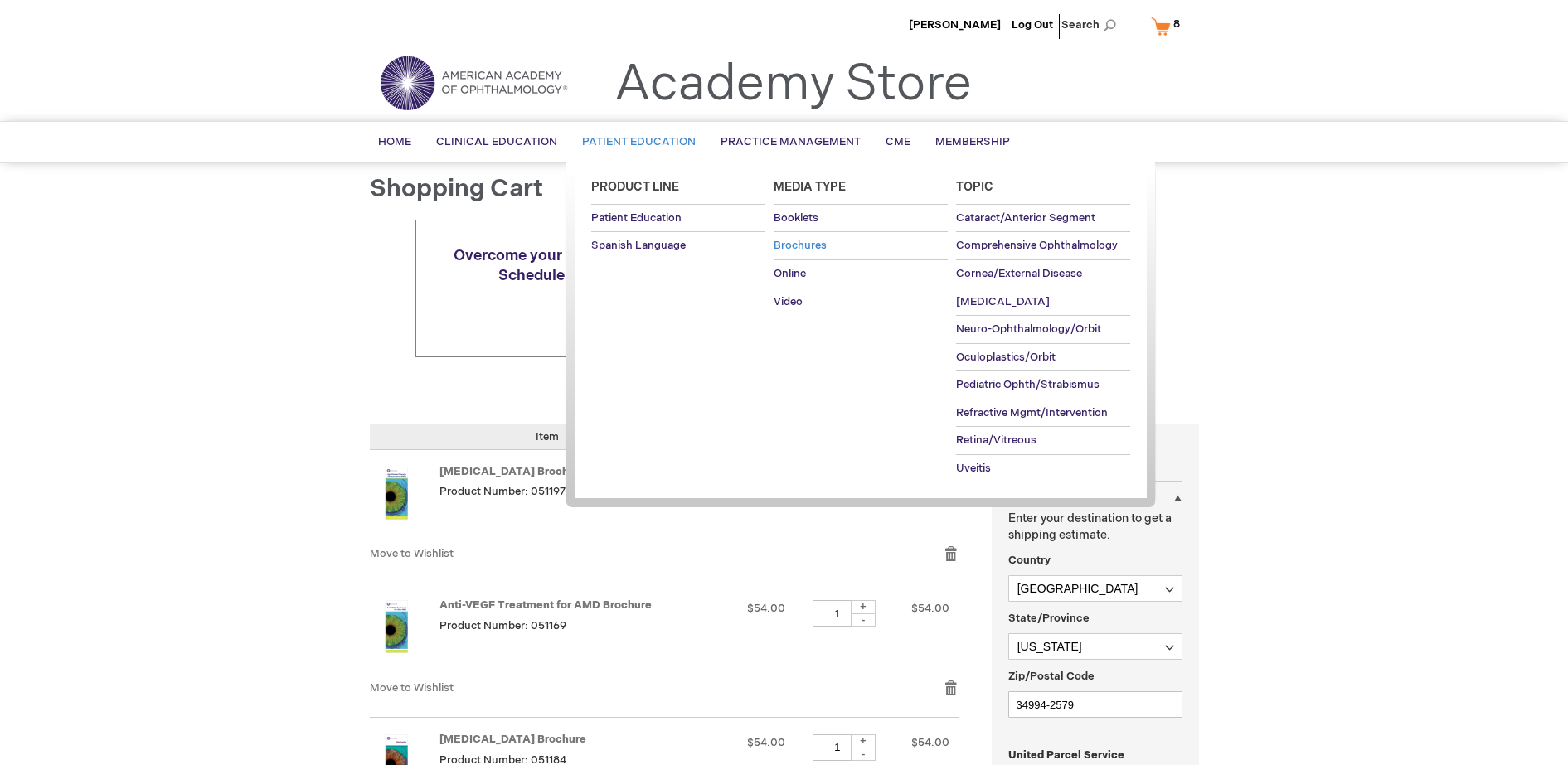
click at [794, 246] on span "Brochures" at bounding box center [800, 245] width 53 height 13
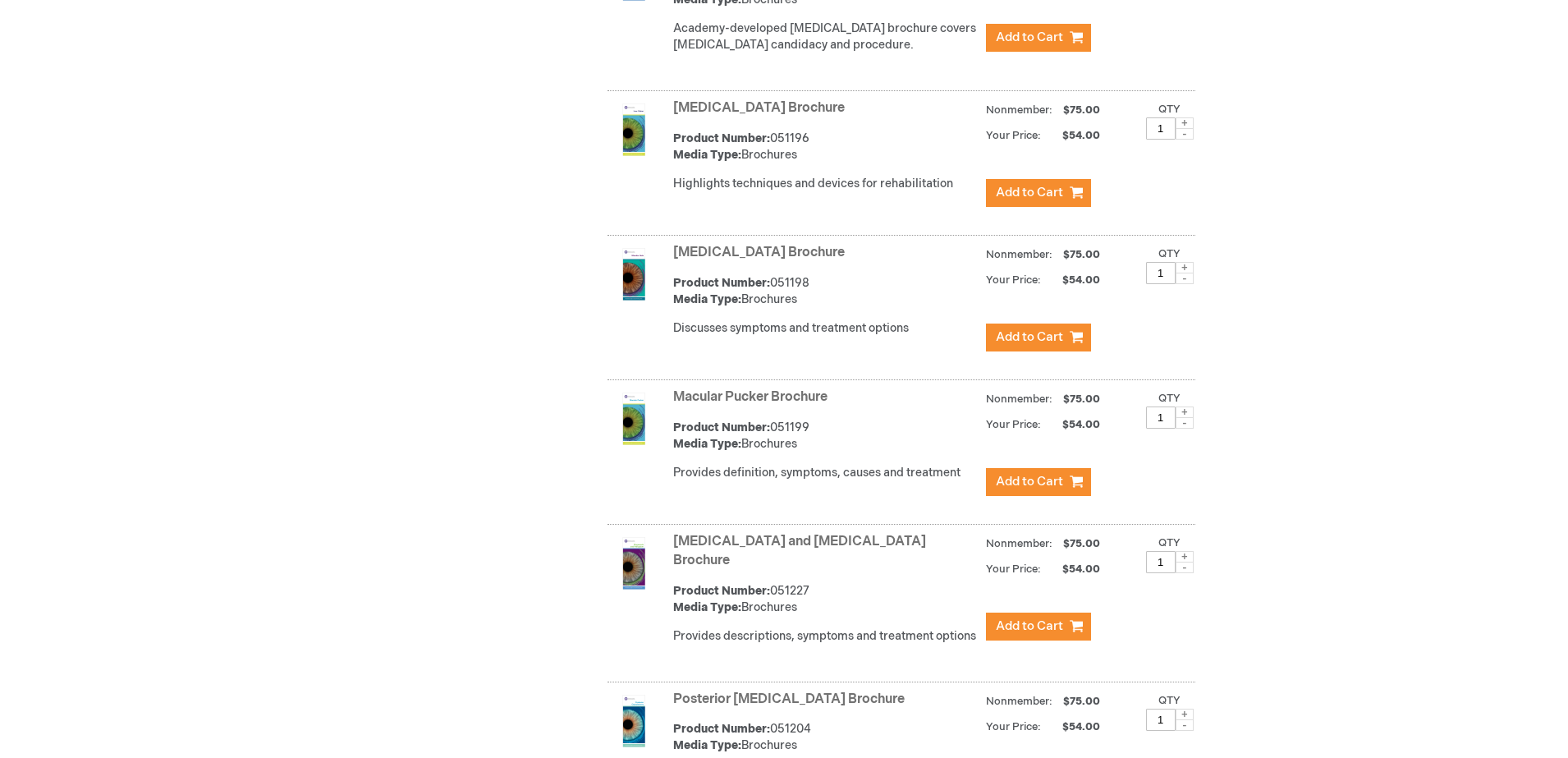
scroll to position [4155, 0]
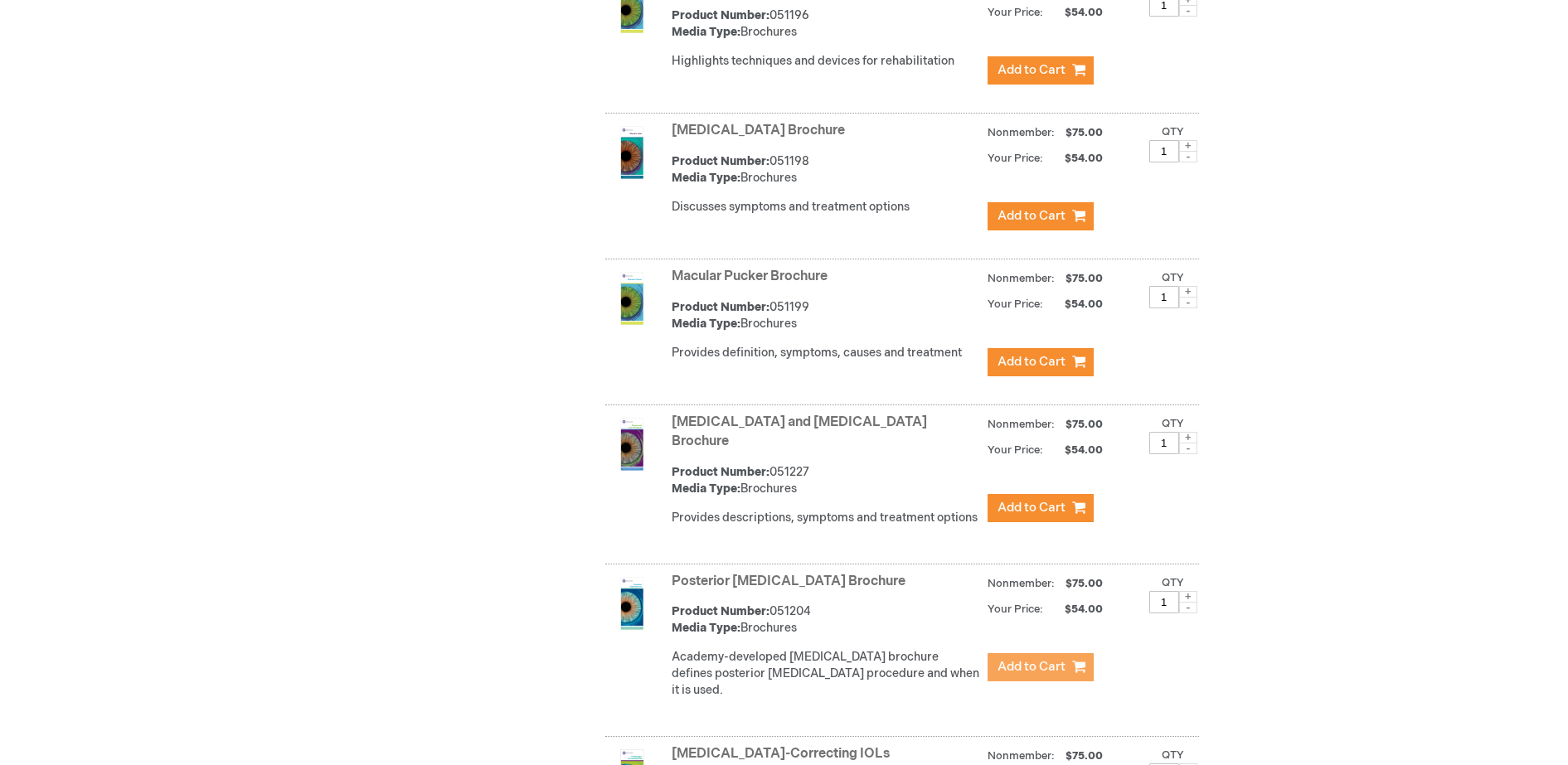
click at [1024, 659] on span "Add to Cart" at bounding box center [1031, 667] width 68 height 16
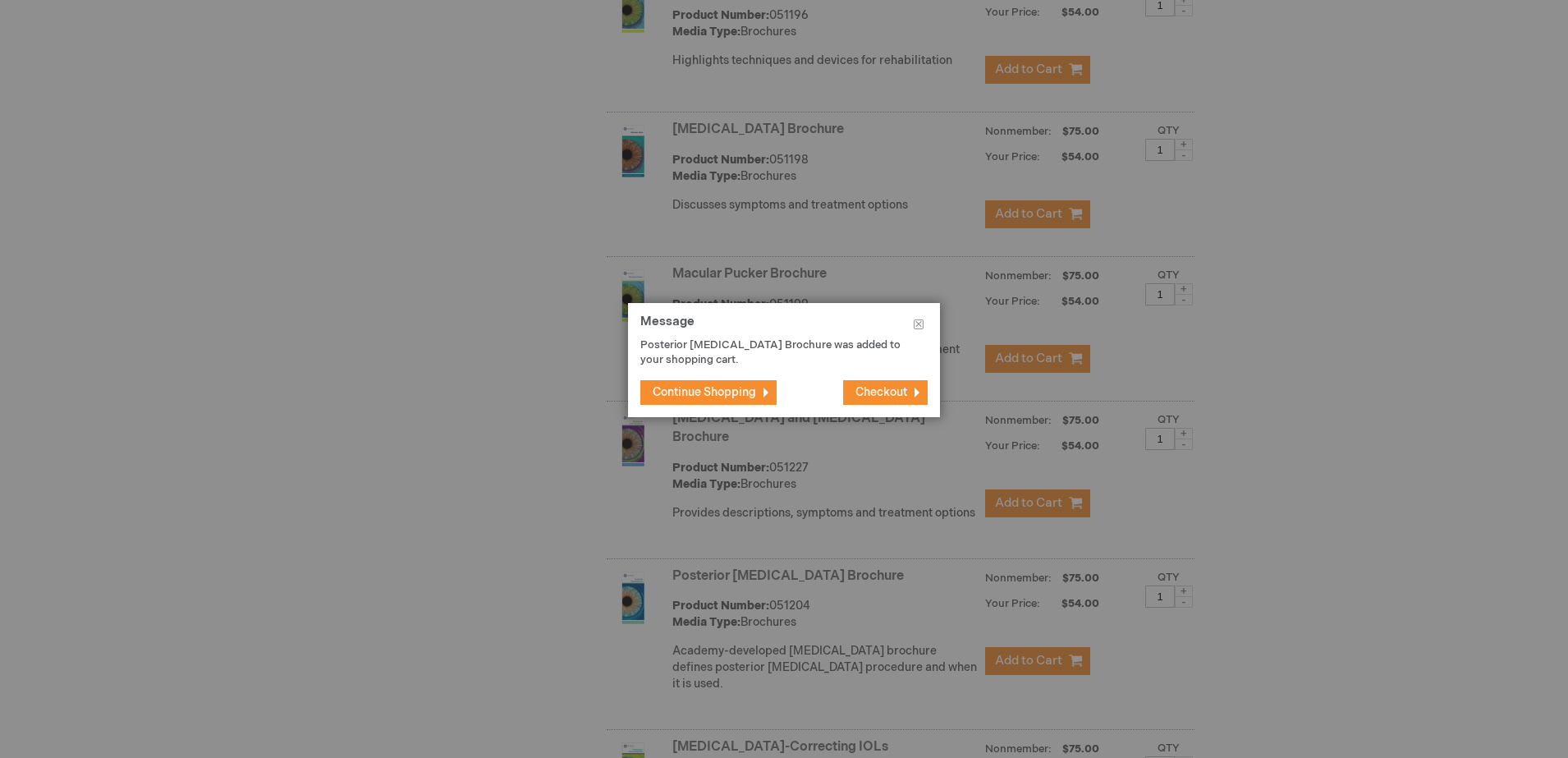
click at [905, 389] on span "Checkout" at bounding box center [881, 392] width 52 height 14
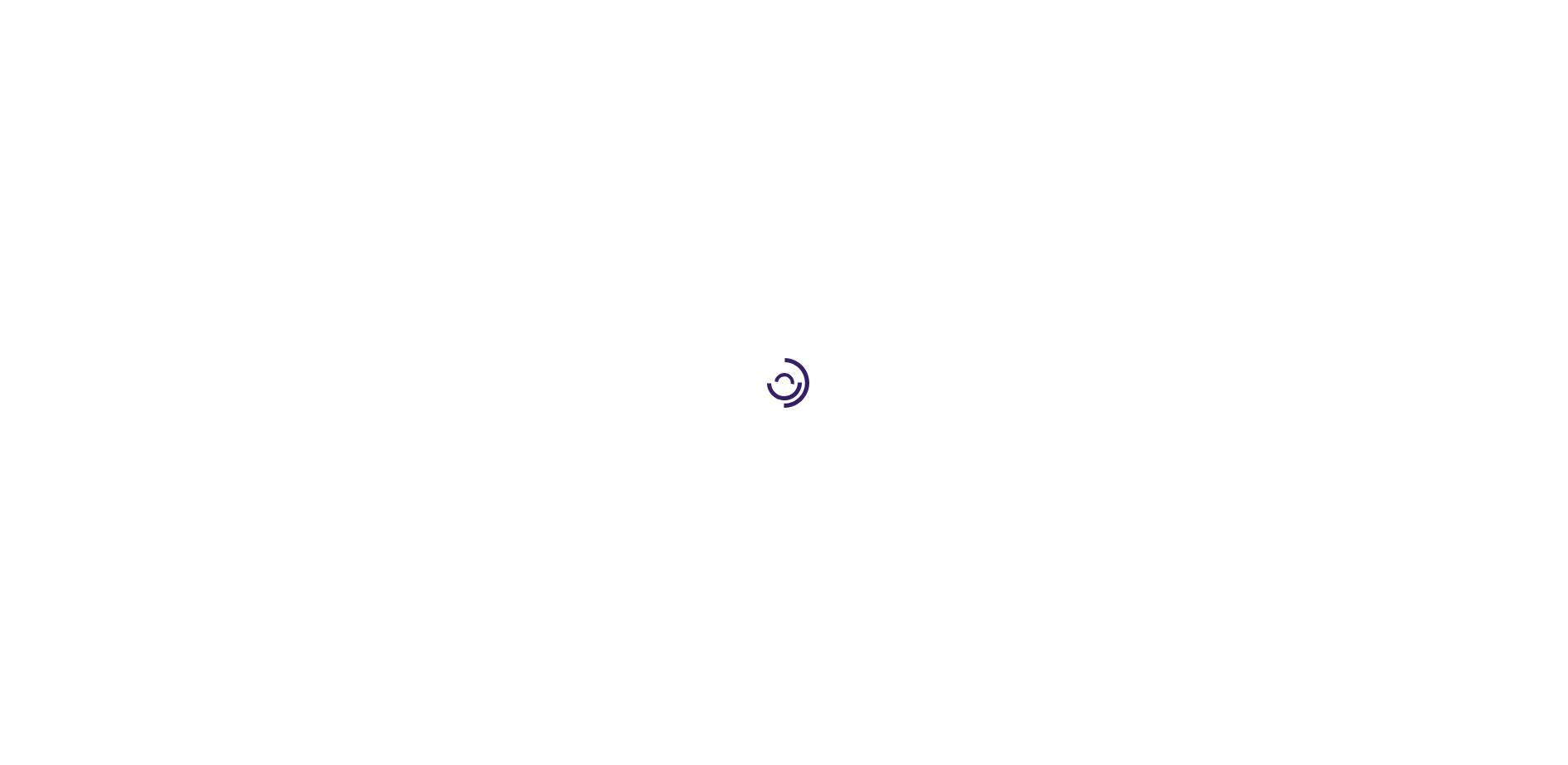
select select "US"
select select "18"
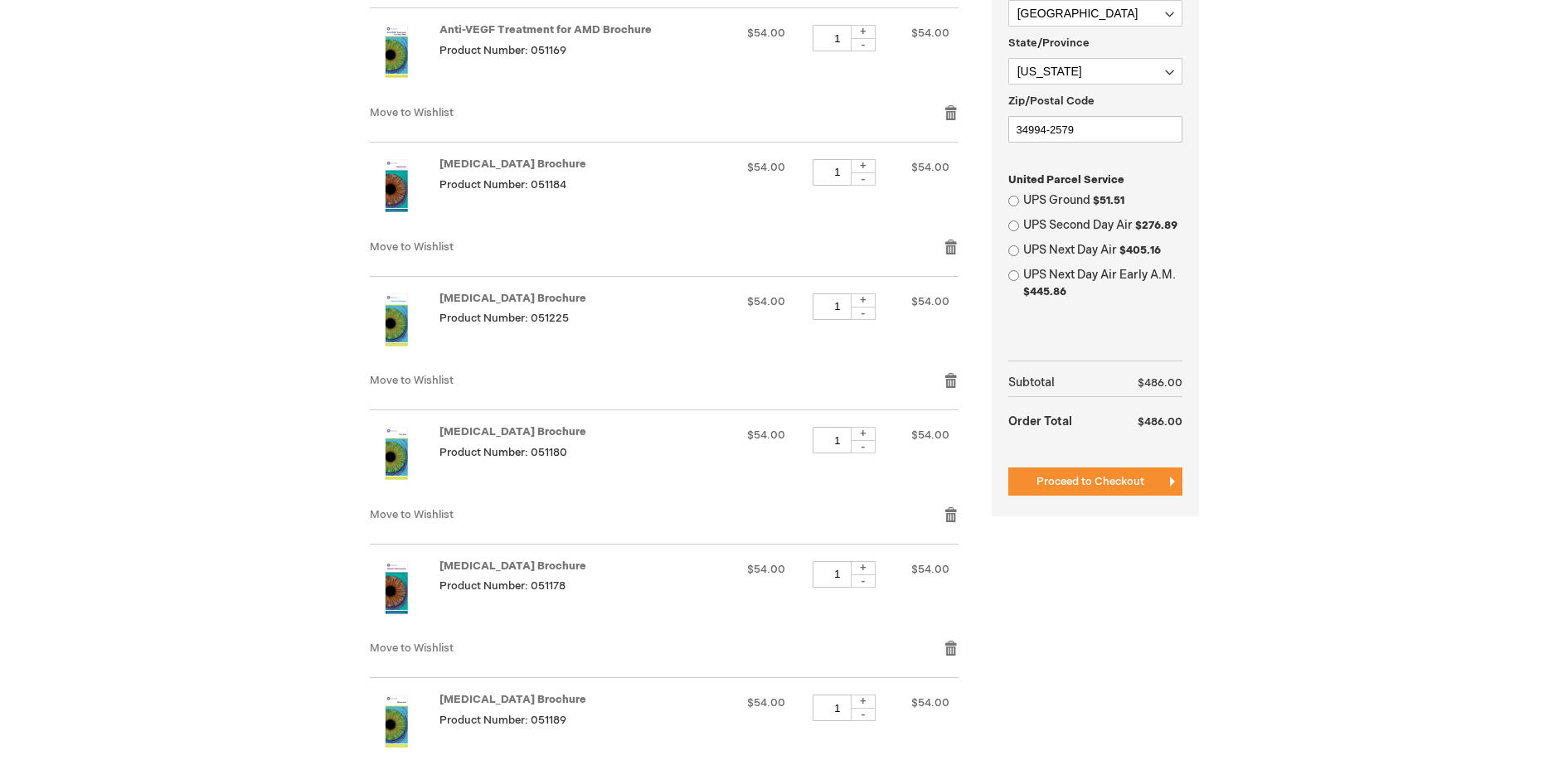
scroll to position [622, 0]
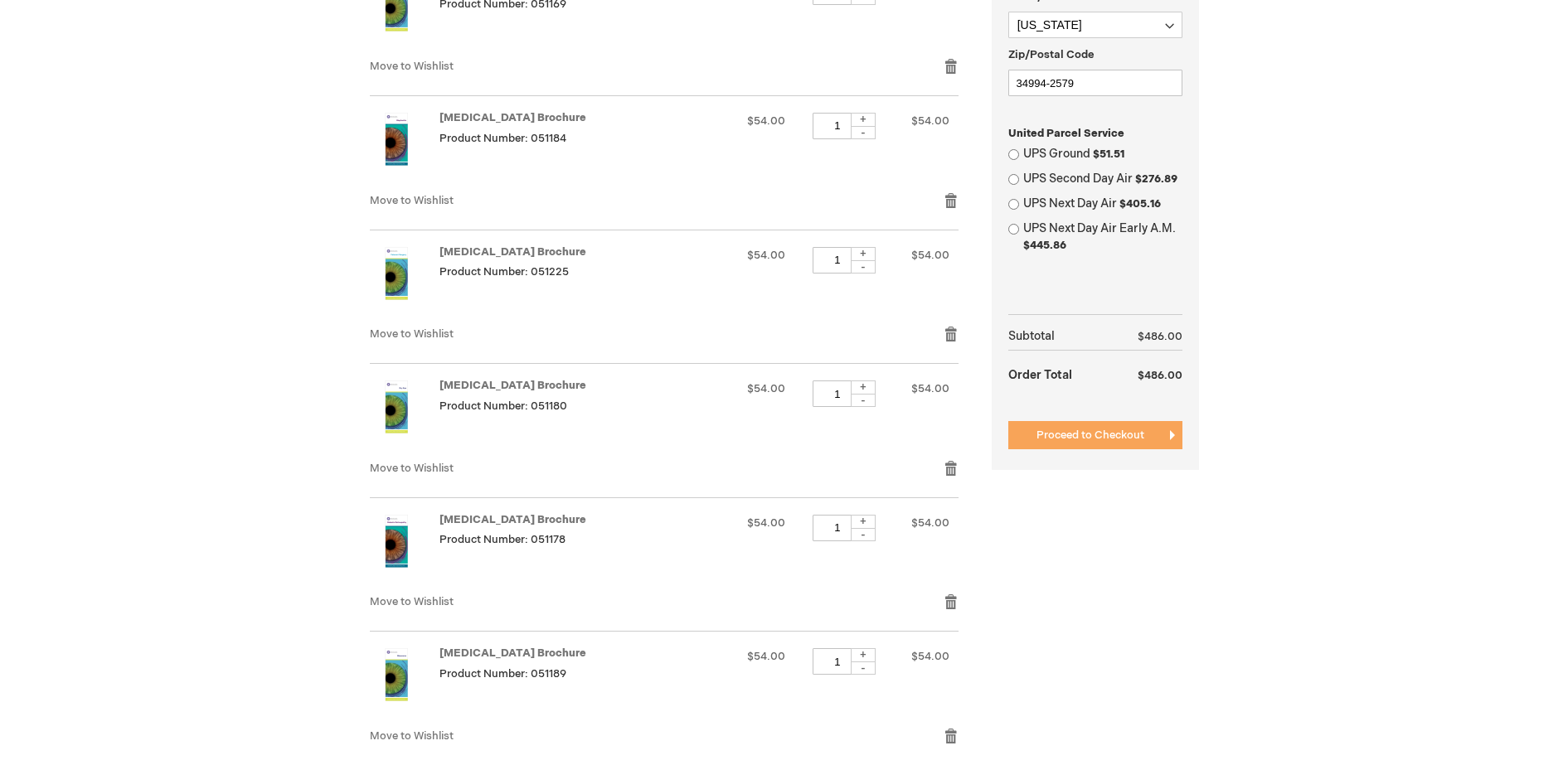
click at [1055, 433] on span "Proceed to Checkout" at bounding box center [1090, 435] width 108 height 13
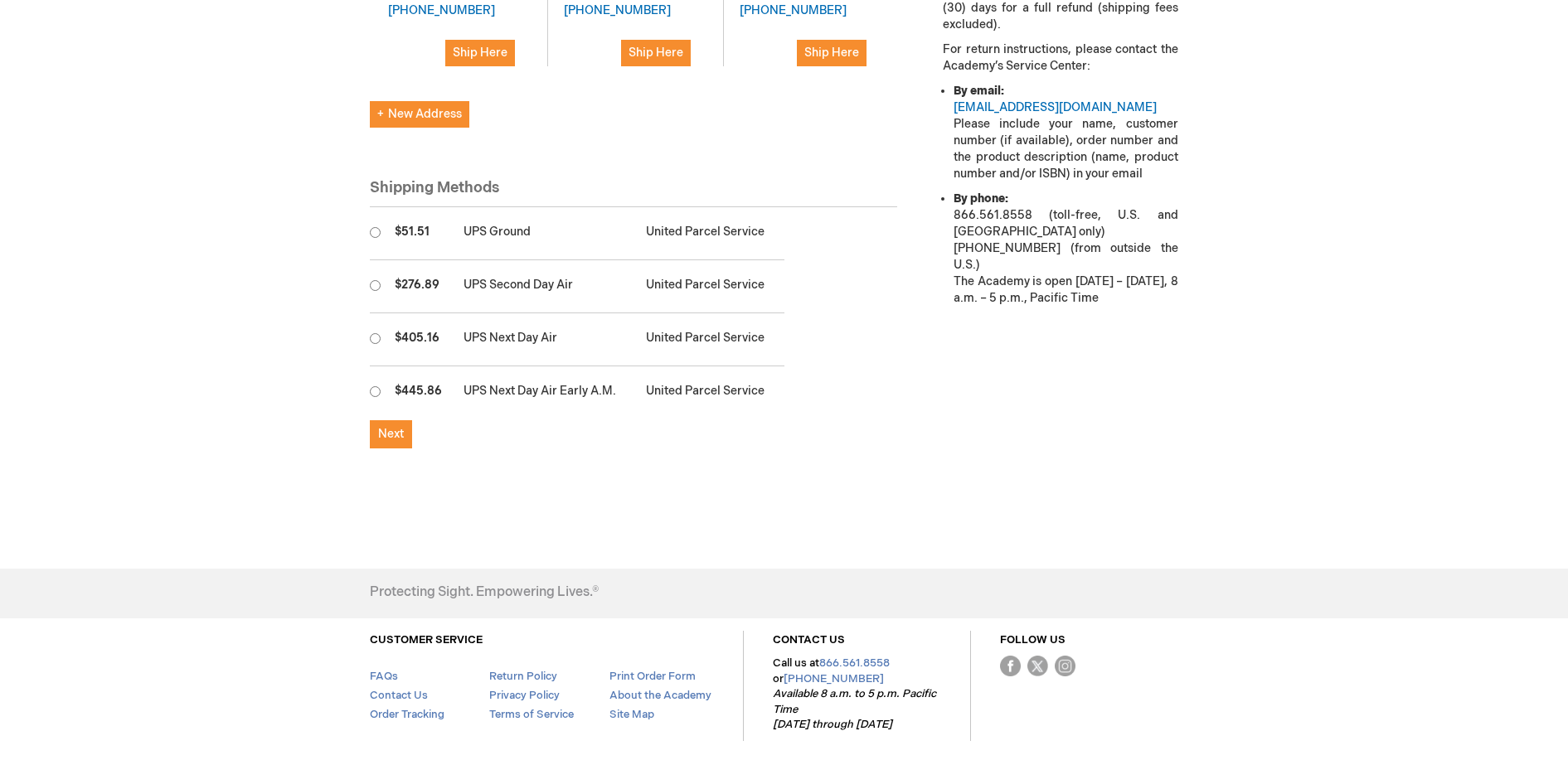
scroll to position [826, 0]
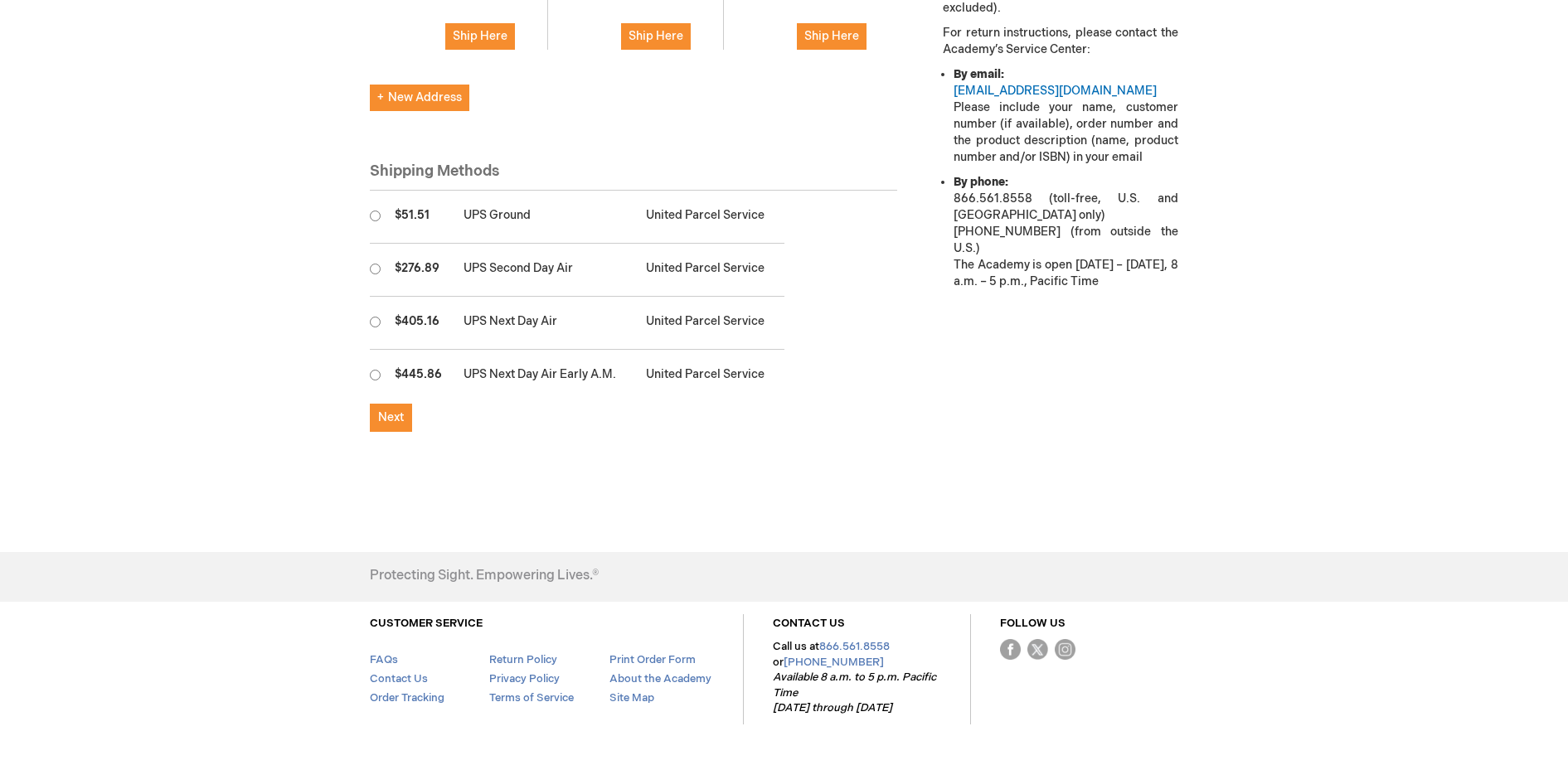
click at [374, 191] on td at bounding box center [378, 218] width 17 height 53
radio input "true"
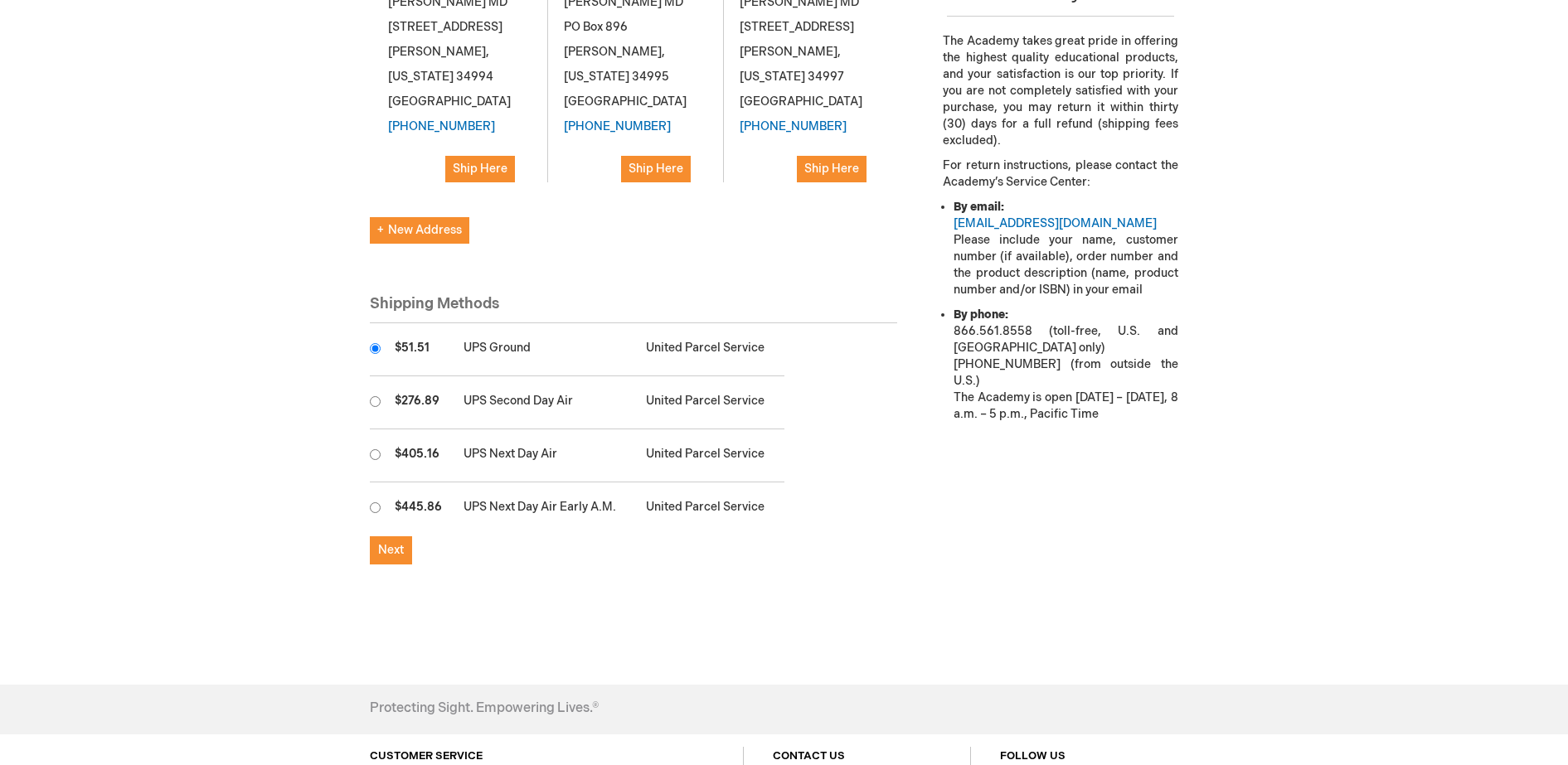
scroll to position [722, 0]
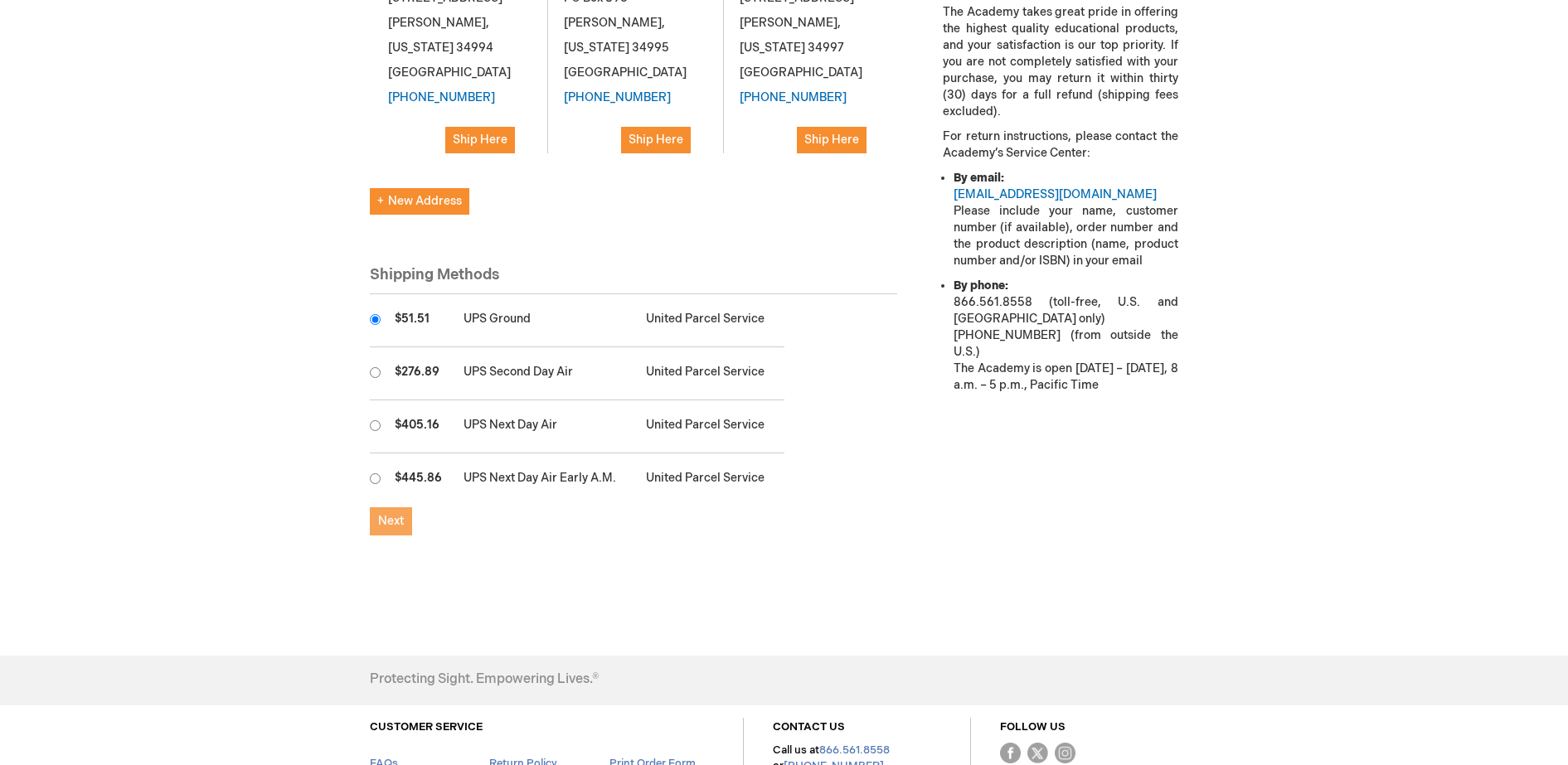
click at [399, 514] on span "Next" at bounding box center [391, 521] width 26 height 14
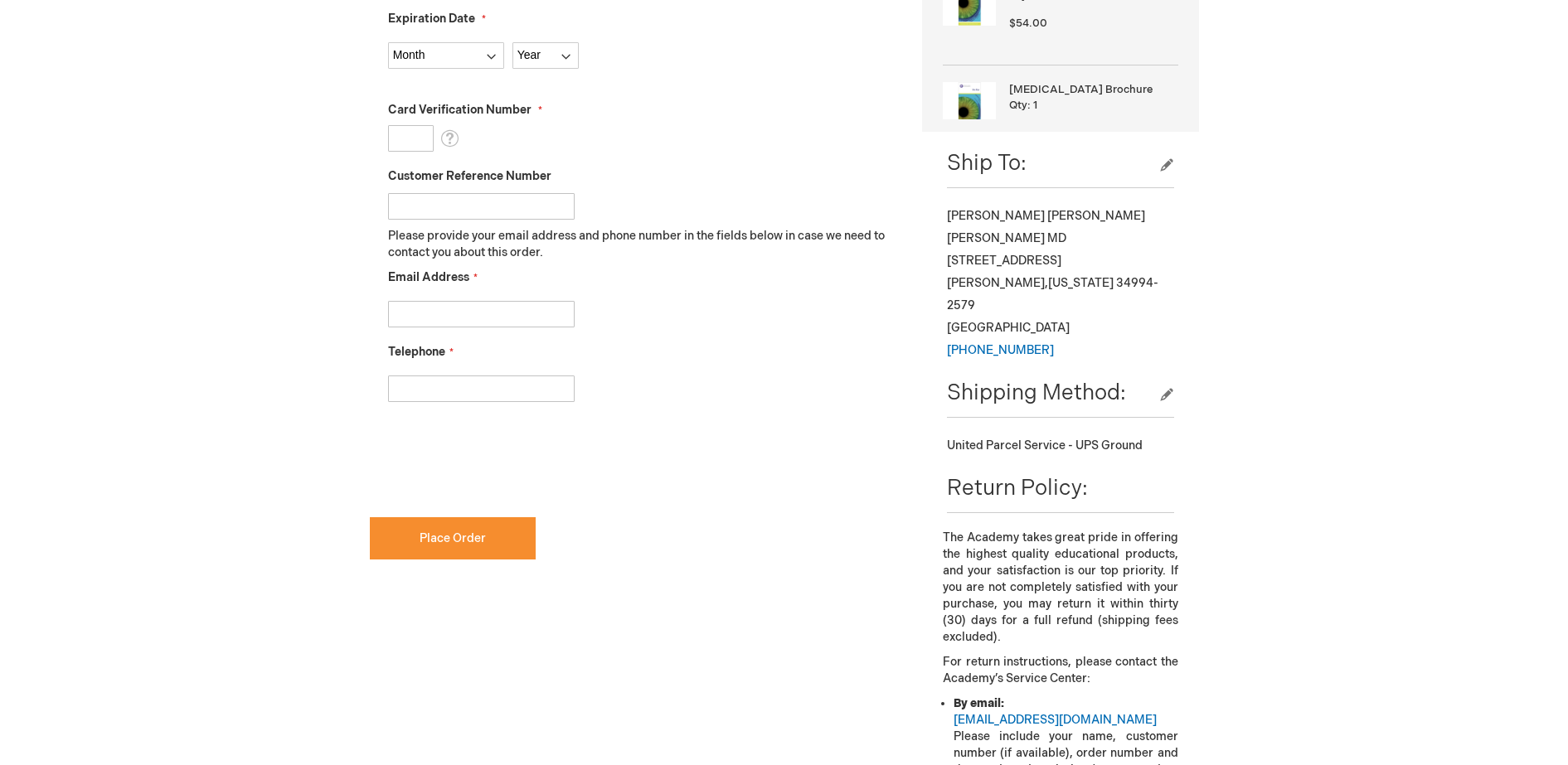
scroll to position [622, 0]
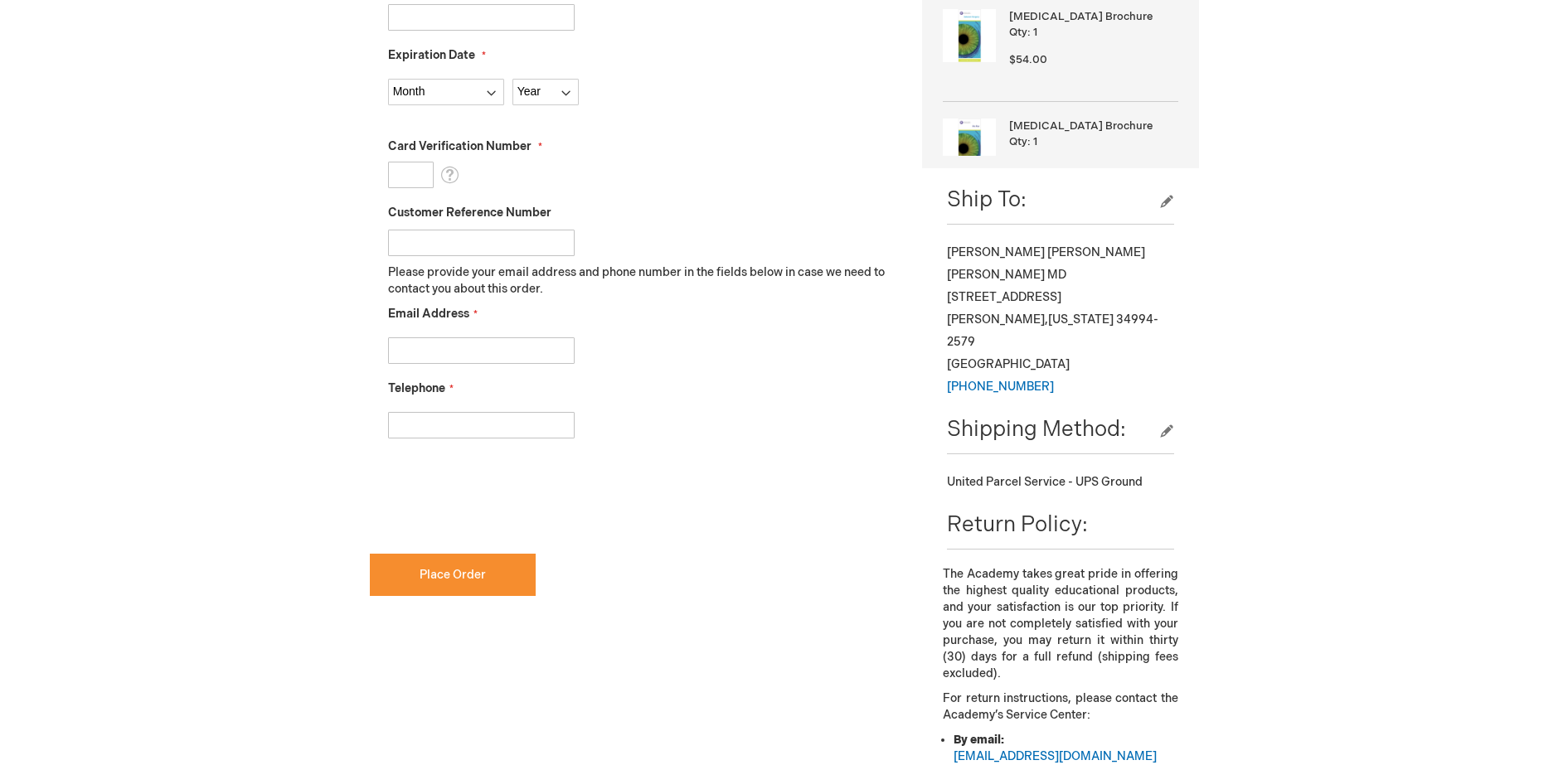
checkbox input "true"
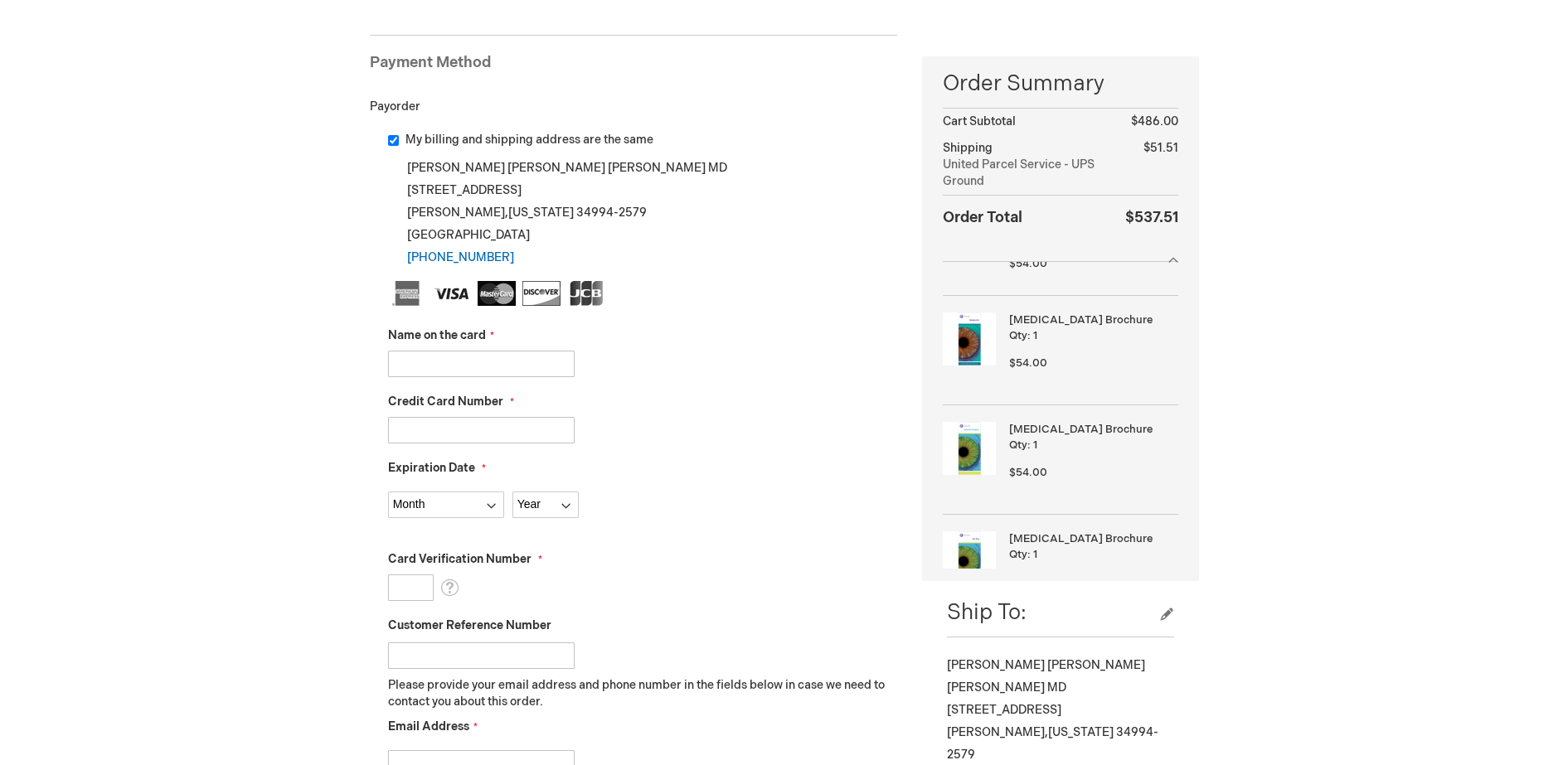
scroll to position [207, 0]
click at [536, 350] on div "Name on the card" at bounding box center [643, 354] width 510 height 50
click at [547, 359] on input "Name on the card" at bounding box center [481, 365] width 187 height 27
type input "Emily Flynn"
type input "373069240961049"
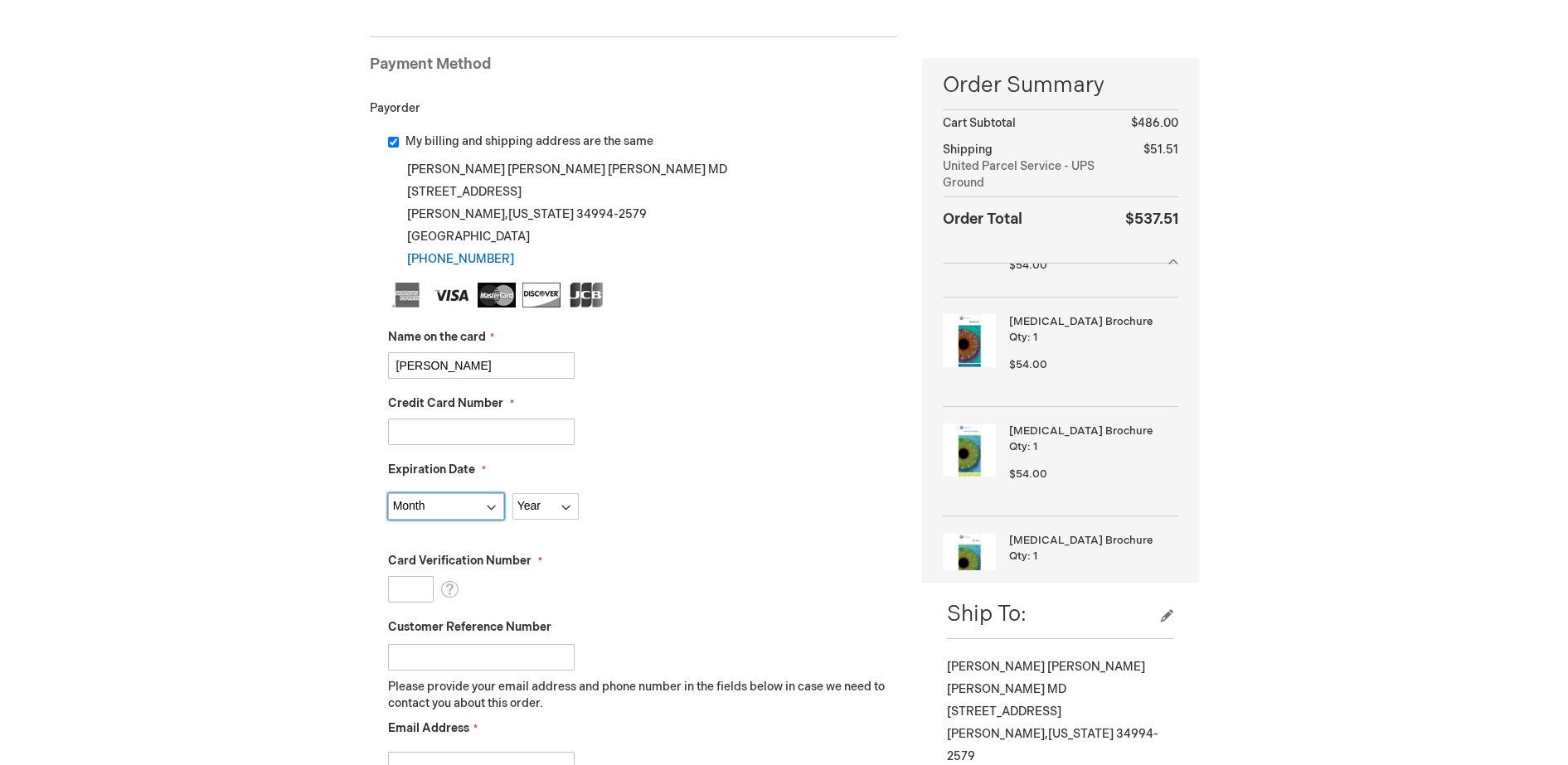
select select "3"
select select "2030"
type input "1537"
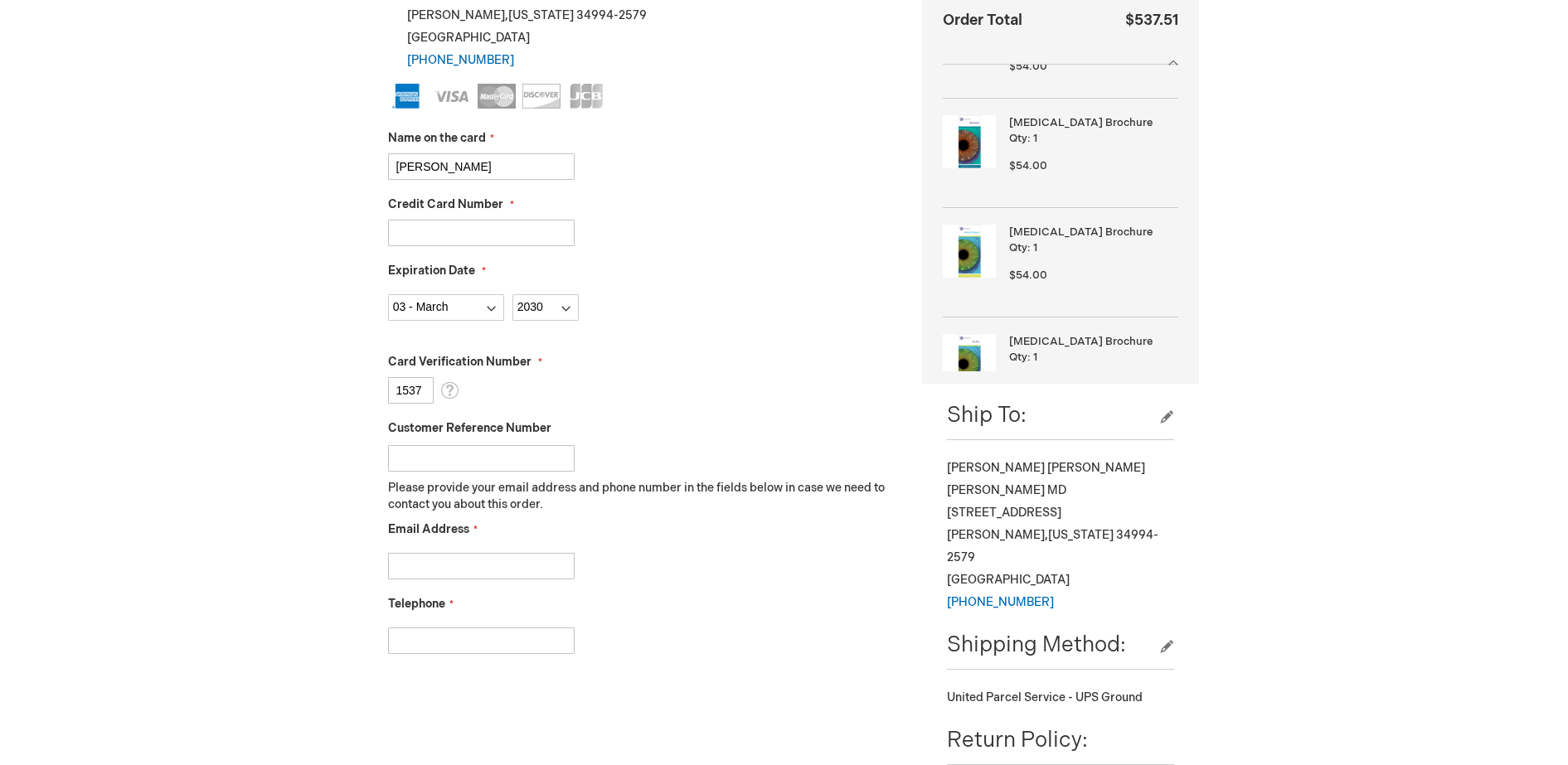
scroll to position [415, 0]
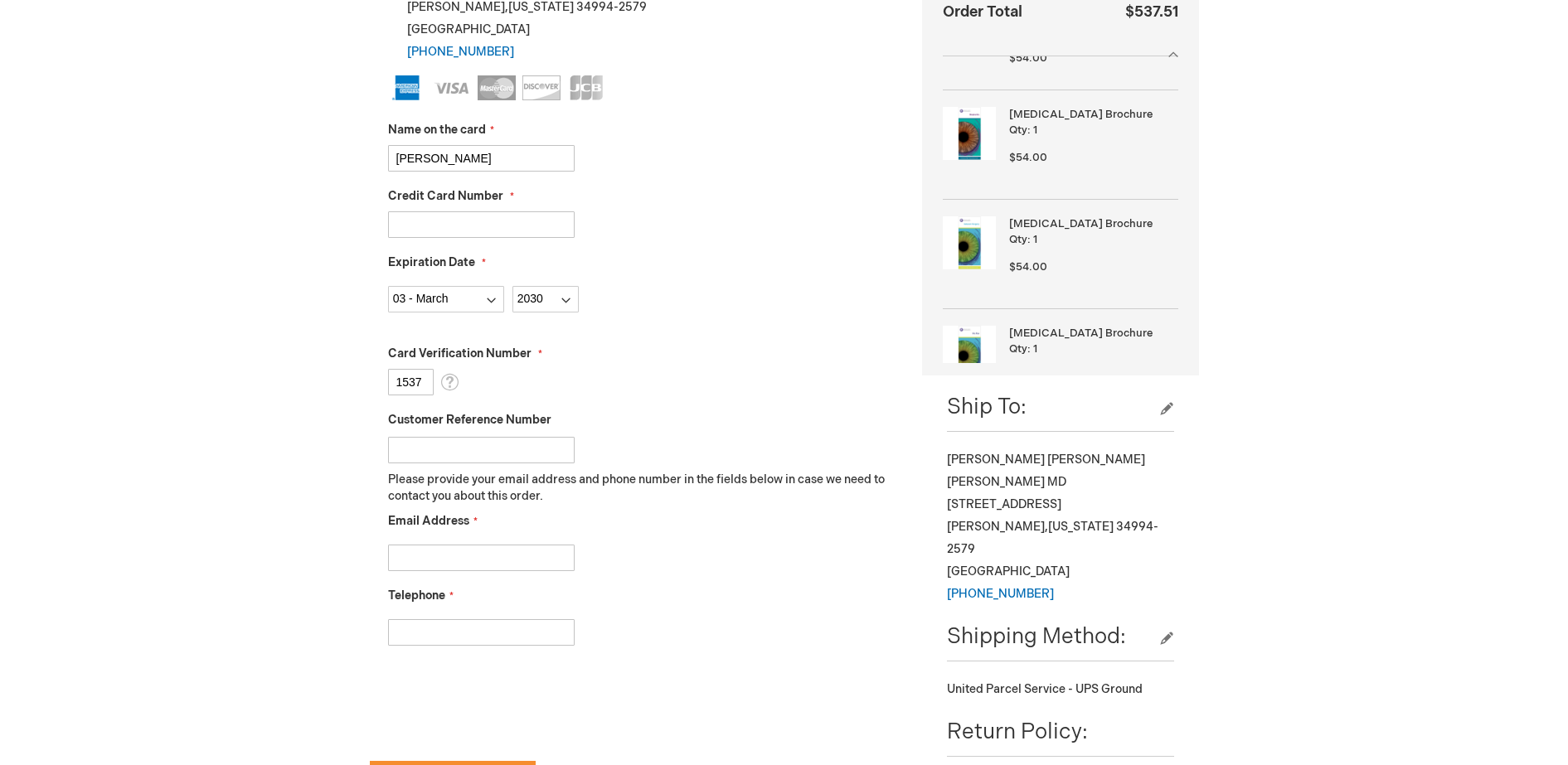
drag, startPoint x: 492, startPoint y: 162, endPoint x: 275, endPoint y: 156, distance: 217.1
click at [275, 156] on div "Ronald Frenkel Log Out Search My Cart 9 9 items CLOSE RECENTLY ADDED ITEM(S) Cl…" at bounding box center [784, 559] width 1568 height 1948
type input "[PERSON_NAME]"
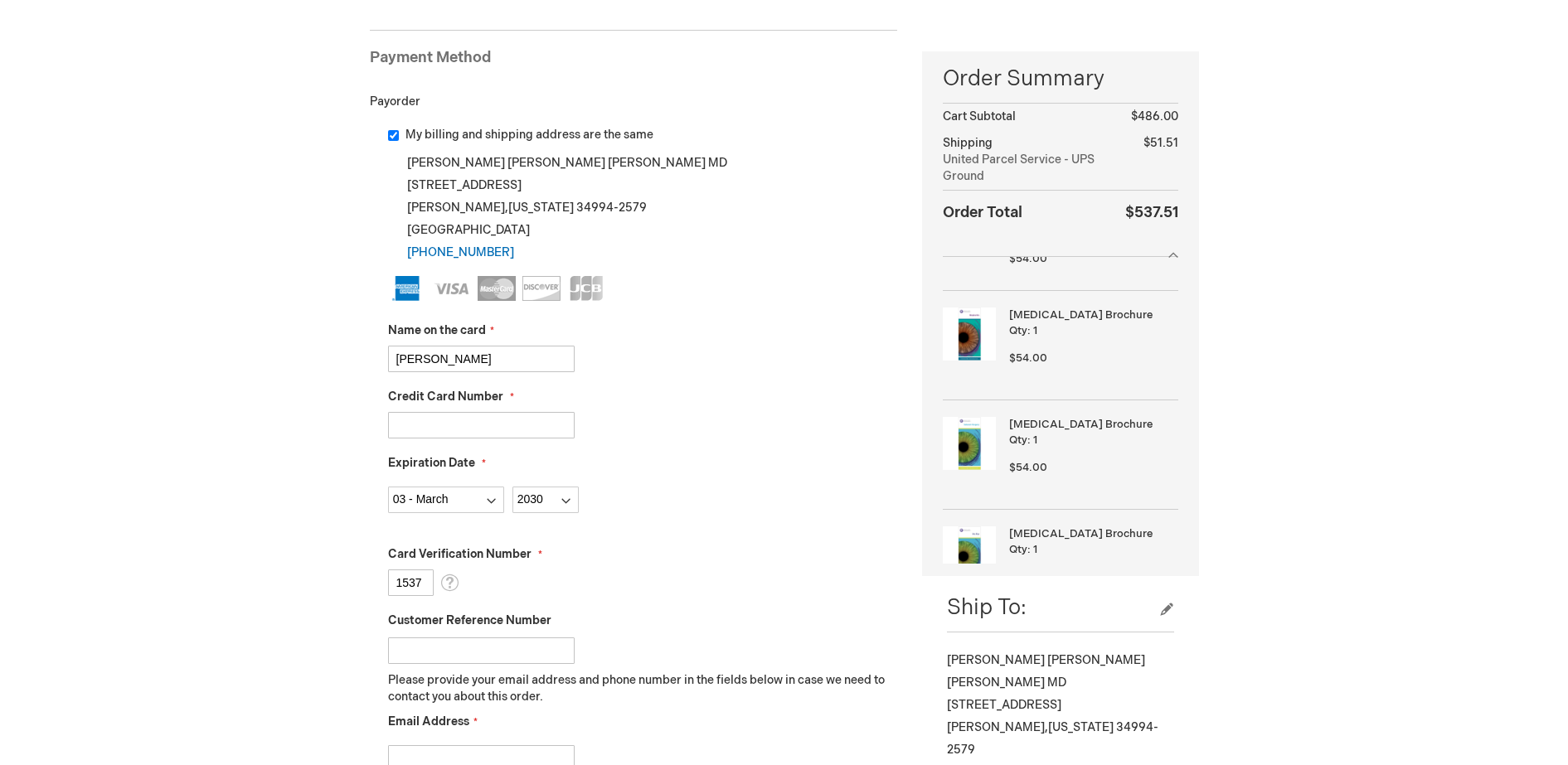
scroll to position [207, 0]
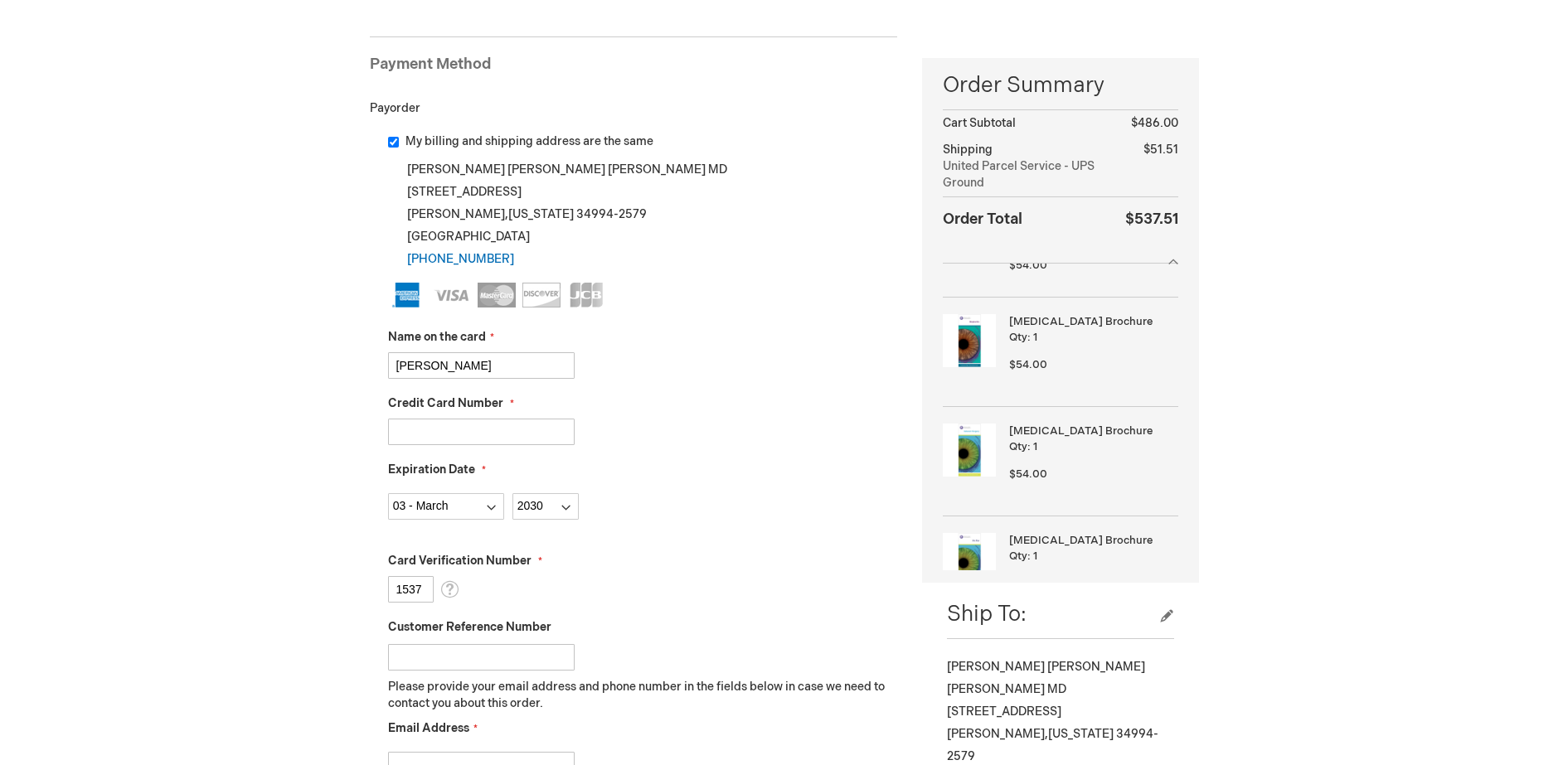
drag, startPoint x: 536, startPoint y: 364, endPoint x: 128, endPoint y: 305, distance: 412.2
click at [128, 305] on div "Ronald Frenkel Log Out Search My Cart 9 9 items CLOSE RECENTLY ADDED ITEM(S) Cl…" at bounding box center [784, 767] width 1568 height 1948
type input "Emily Flynn"
type input "371551891461322"
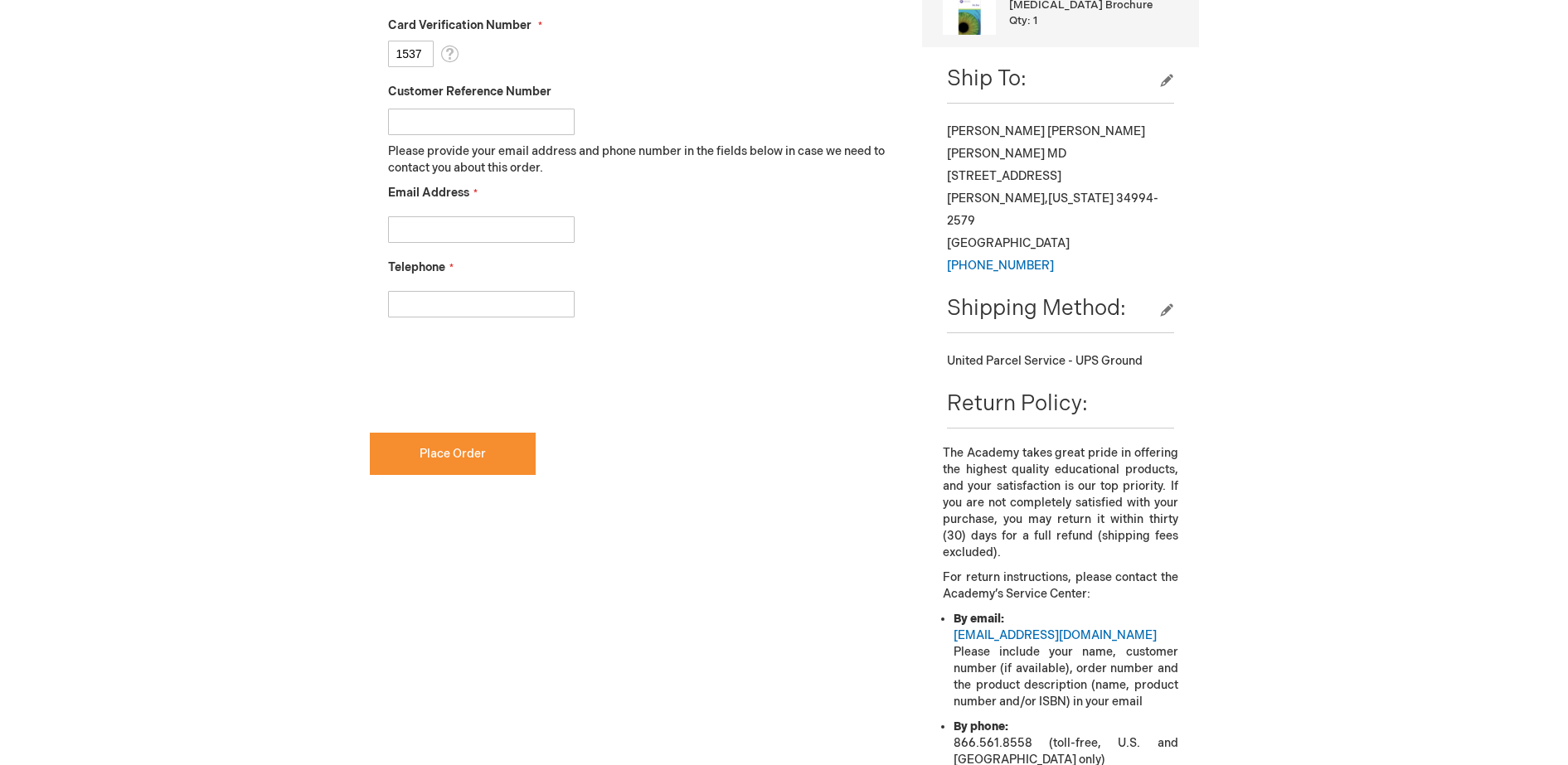
checkbox input "true"
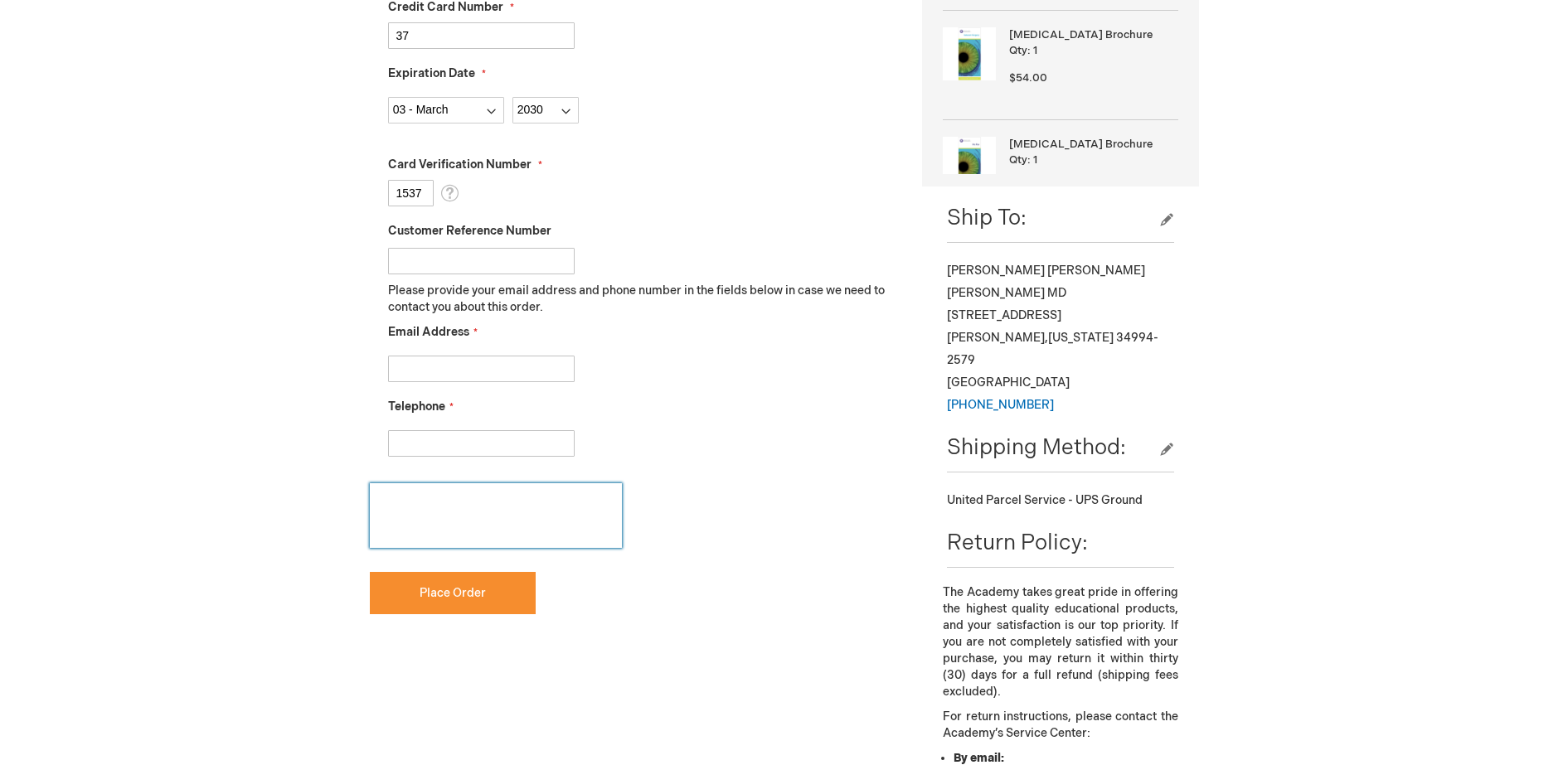
scroll to position [432, 0]
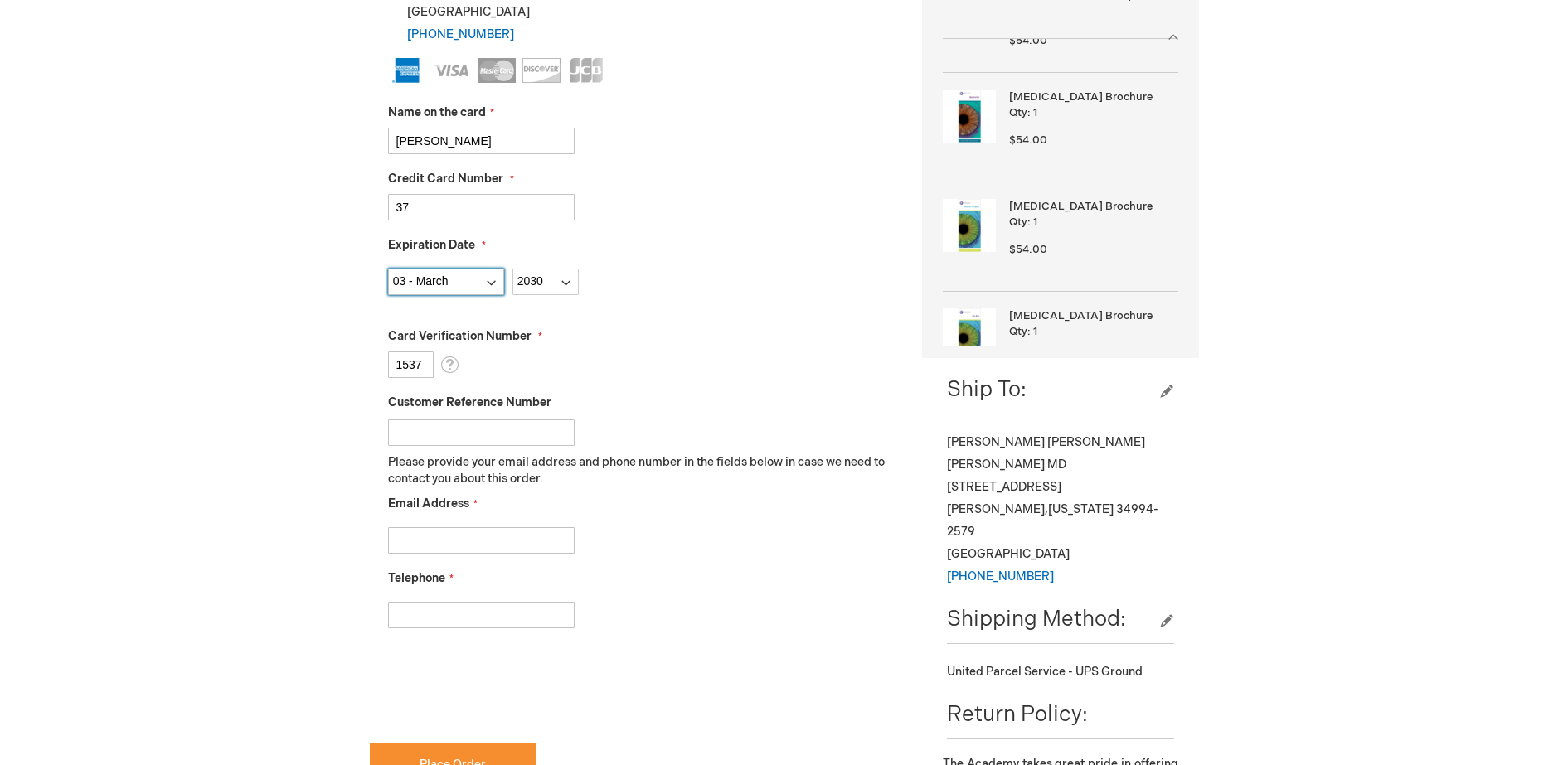
click at [459, 275] on select "Month 01 - January 02 - February 03 - March 04 - April 05 - May 06 - June 07 - …" at bounding box center [446, 282] width 116 height 27
select select "6"
click at [388, 269] on select "Month 01 - January 02 - February 03 - March 04 - April 05 - May 06 - June 07 - …" at bounding box center [446, 282] width 116 height 27
click at [542, 281] on select "Year 2025 2026 2027 2028 2029 2030 2031 2032 2033 2034 2035" at bounding box center [545, 282] width 66 height 27
select select "2029"
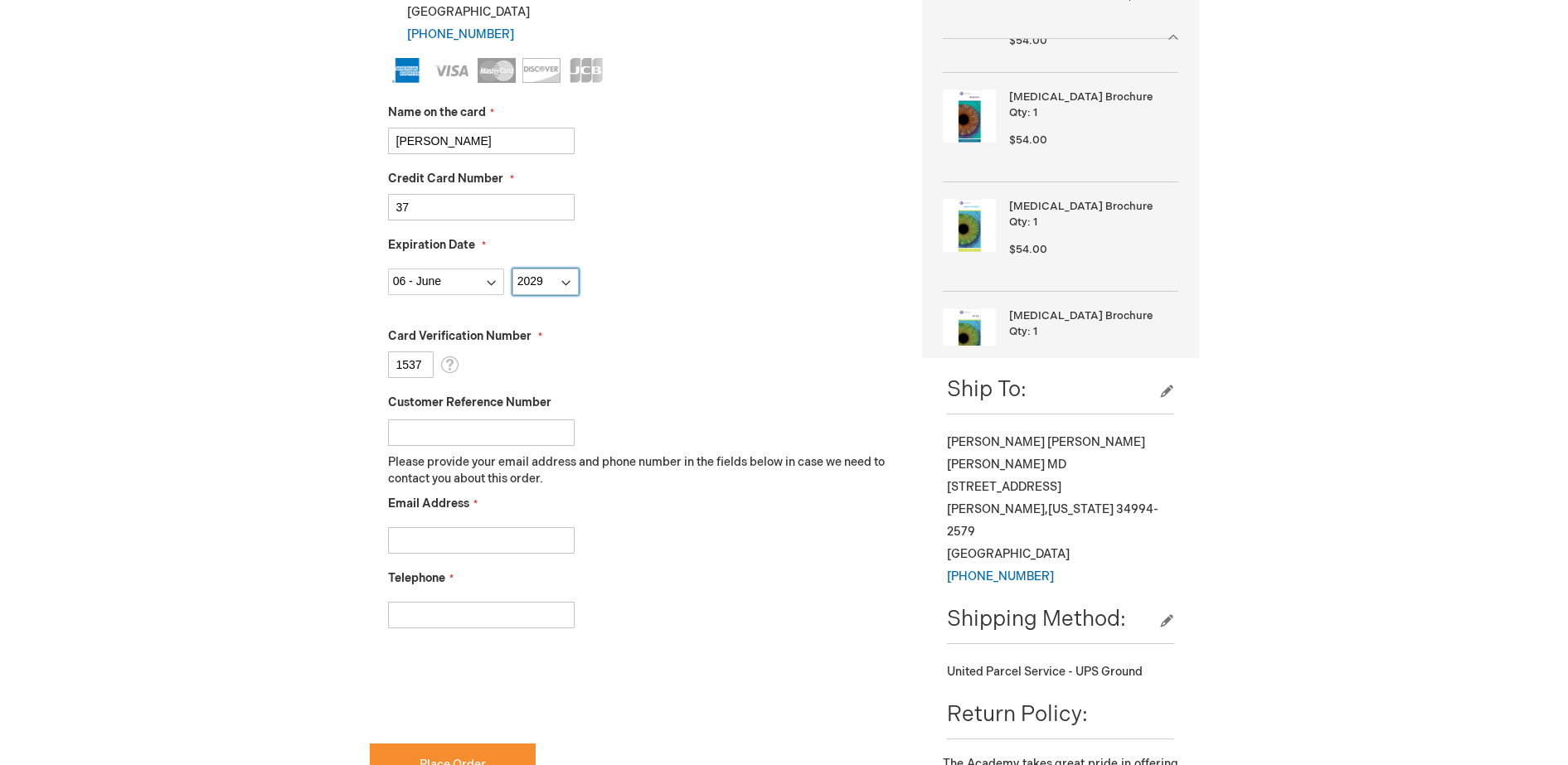
click at [512, 269] on select "Year 2025 2026 2027 2028 2029 2030 2031 2032 2033 2034 2035" at bounding box center [545, 282] width 66 height 27
click at [433, 362] on input "1537" at bounding box center [411, 365] width 46 height 27
type input "1"
type input "8517"
click at [345, 378] on div "Ronald Frenkel Log Out Search My Cart 9 9 items CLOSE RECENTLY ADDED ITEM(S) Cl…" at bounding box center [784, 541] width 1568 height 1948
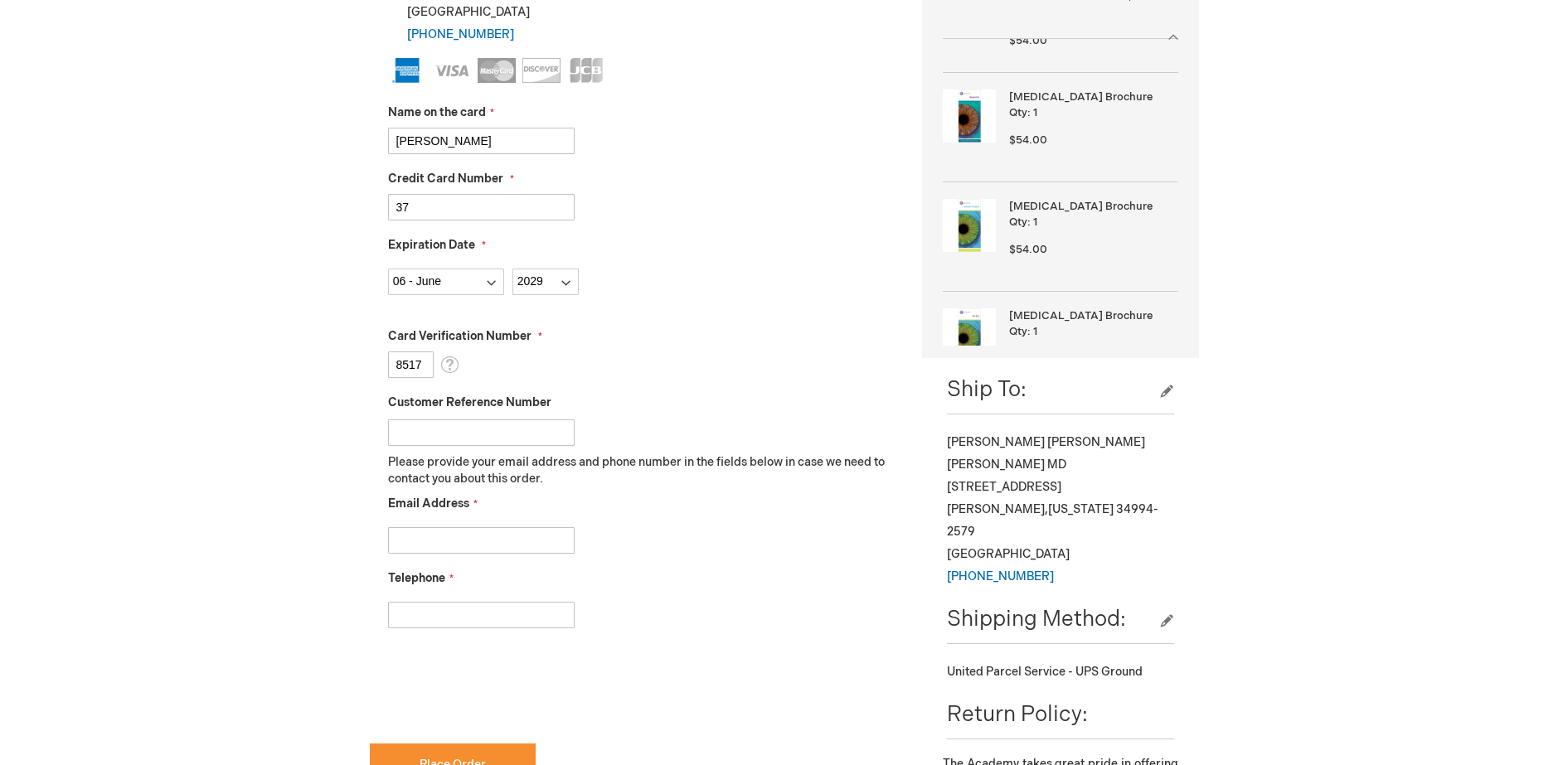
scroll to position [536, 0]
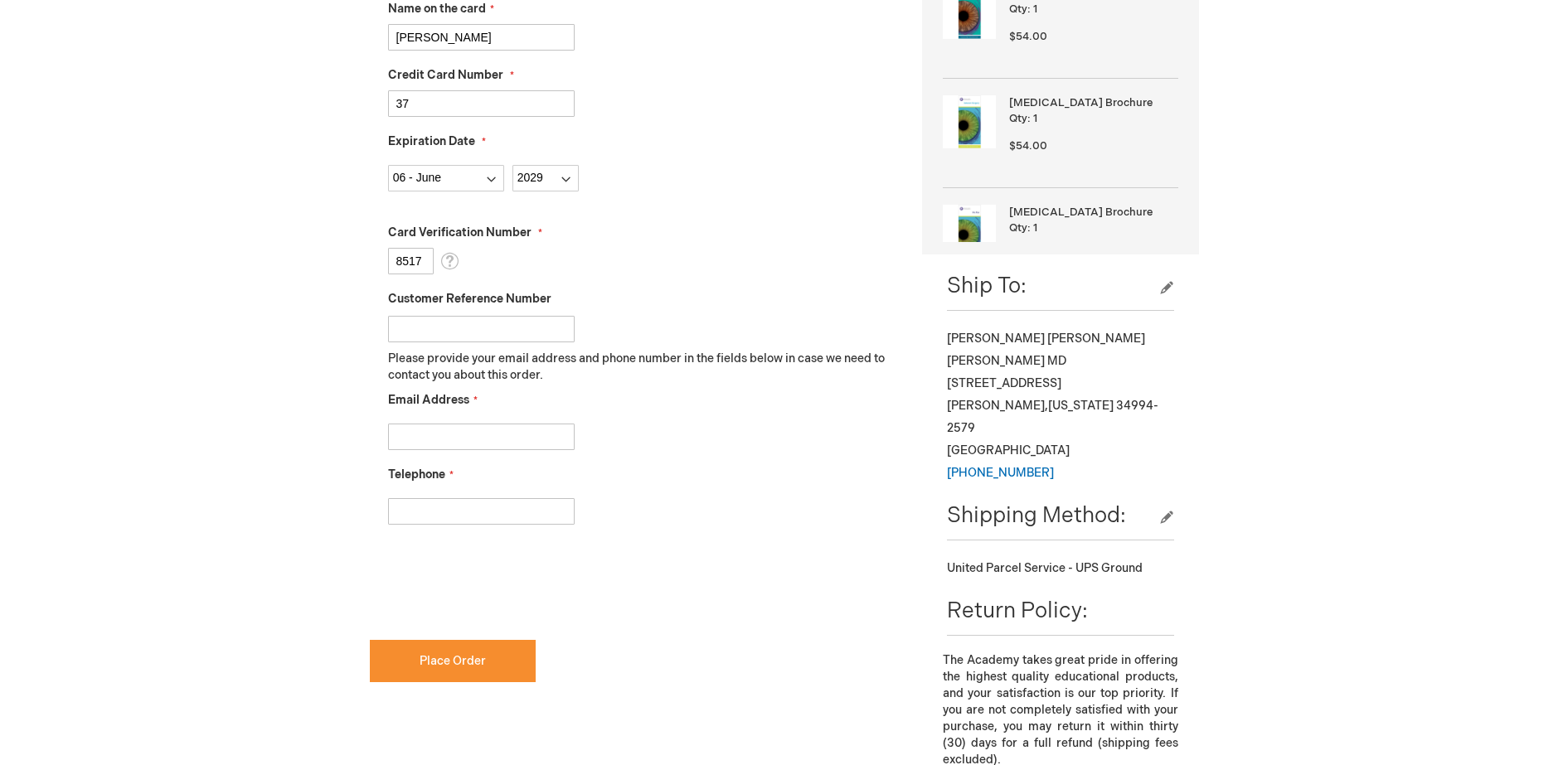
click at [471, 439] on input "Email Address" at bounding box center [481, 437] width 187 height 27
type input "eflynn@efei.com"
type input "5618462019"
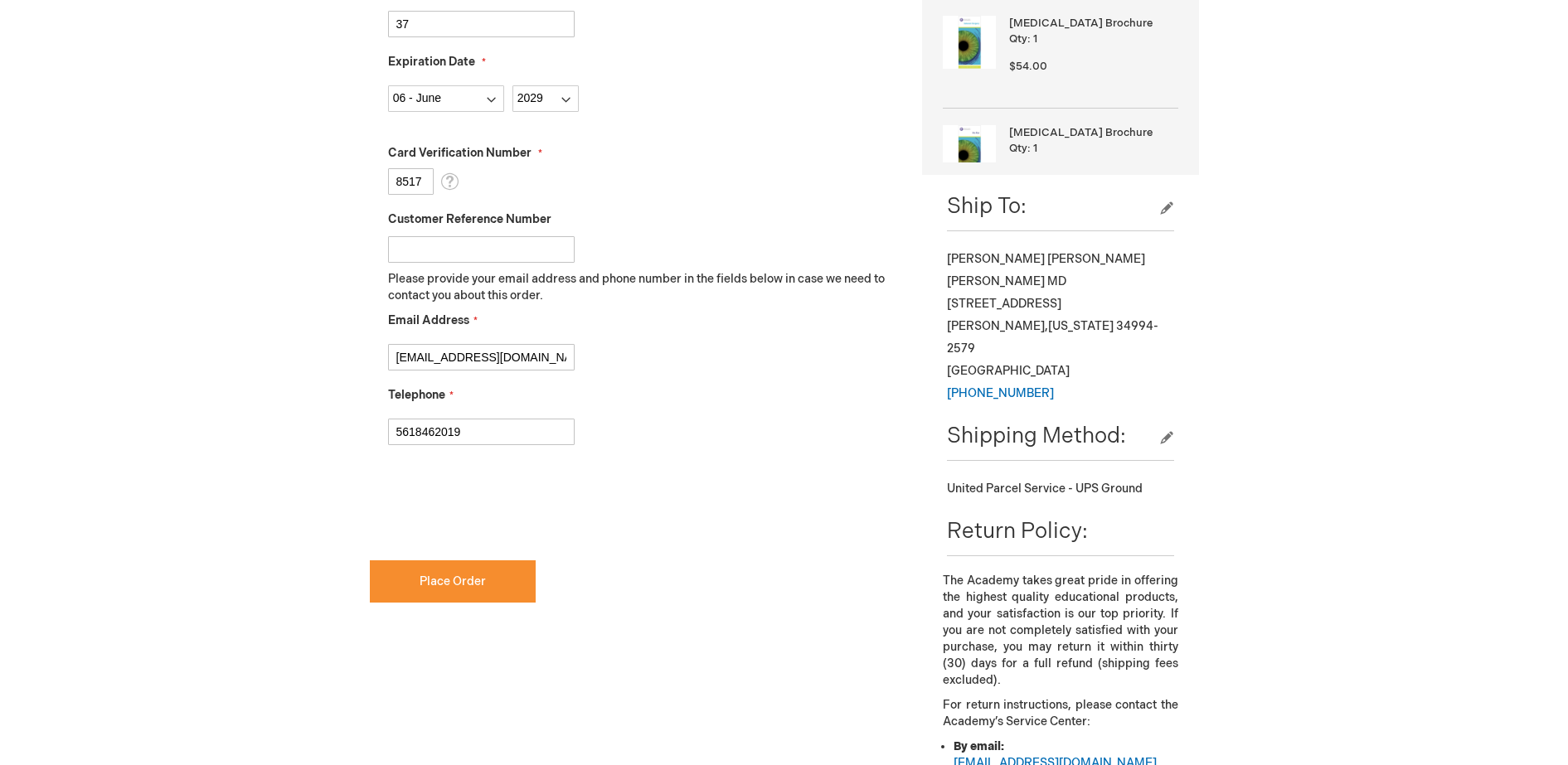
scroll to position [742, 0]
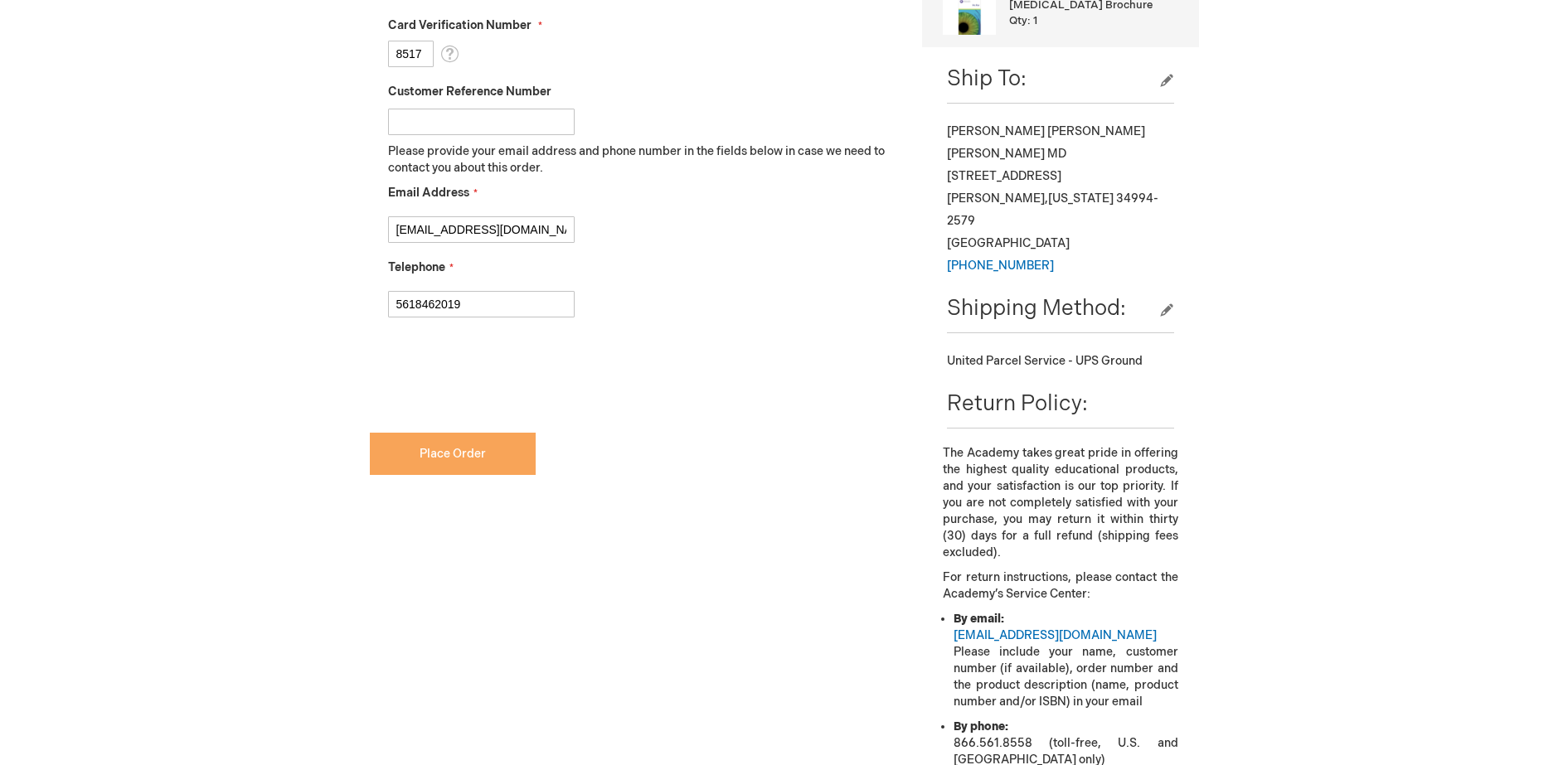
click at [447, 448] on span "Place Order" at bounding box center [452, 454] width 66 height 14
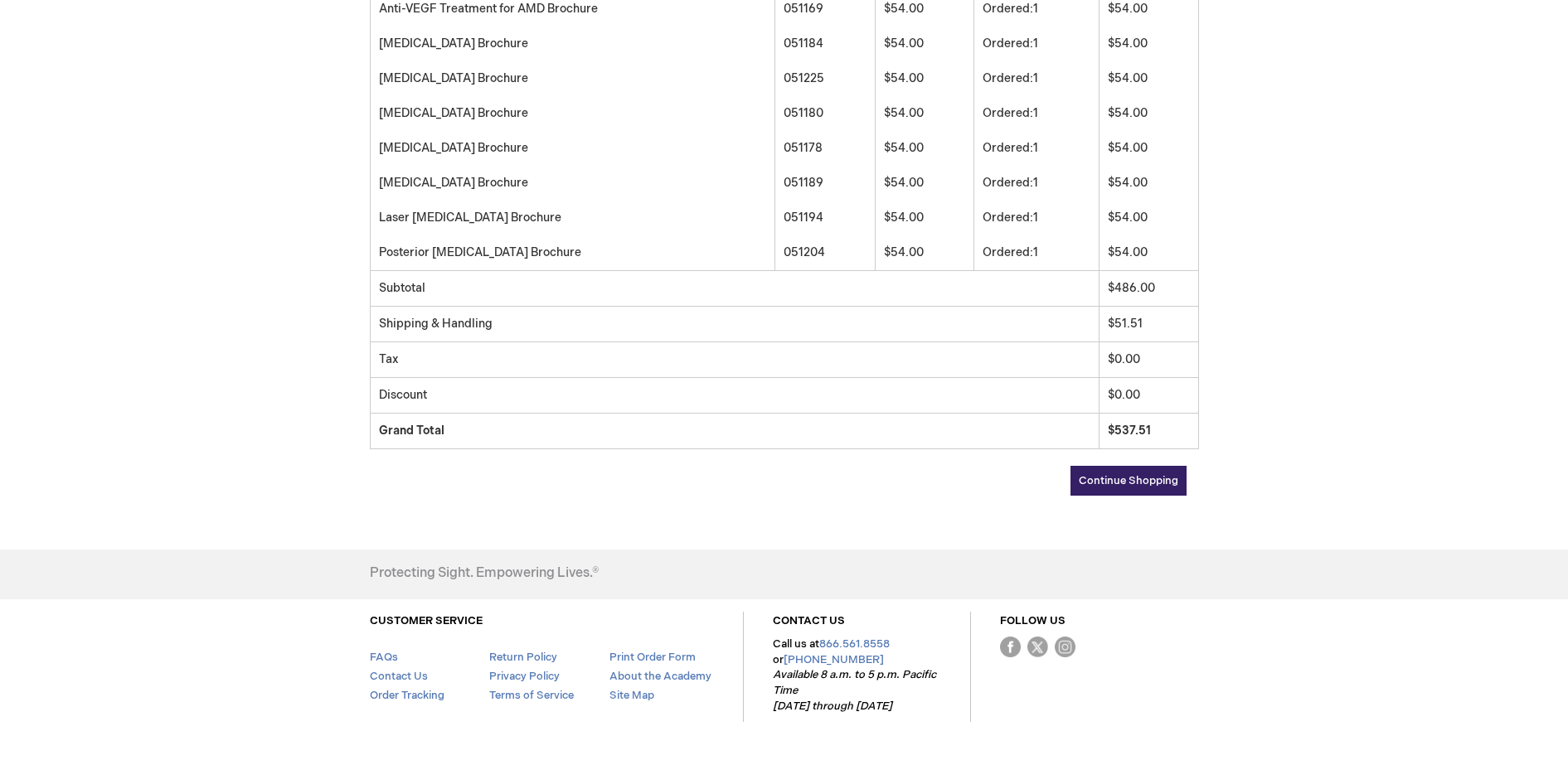
scroll to position [523, 0]
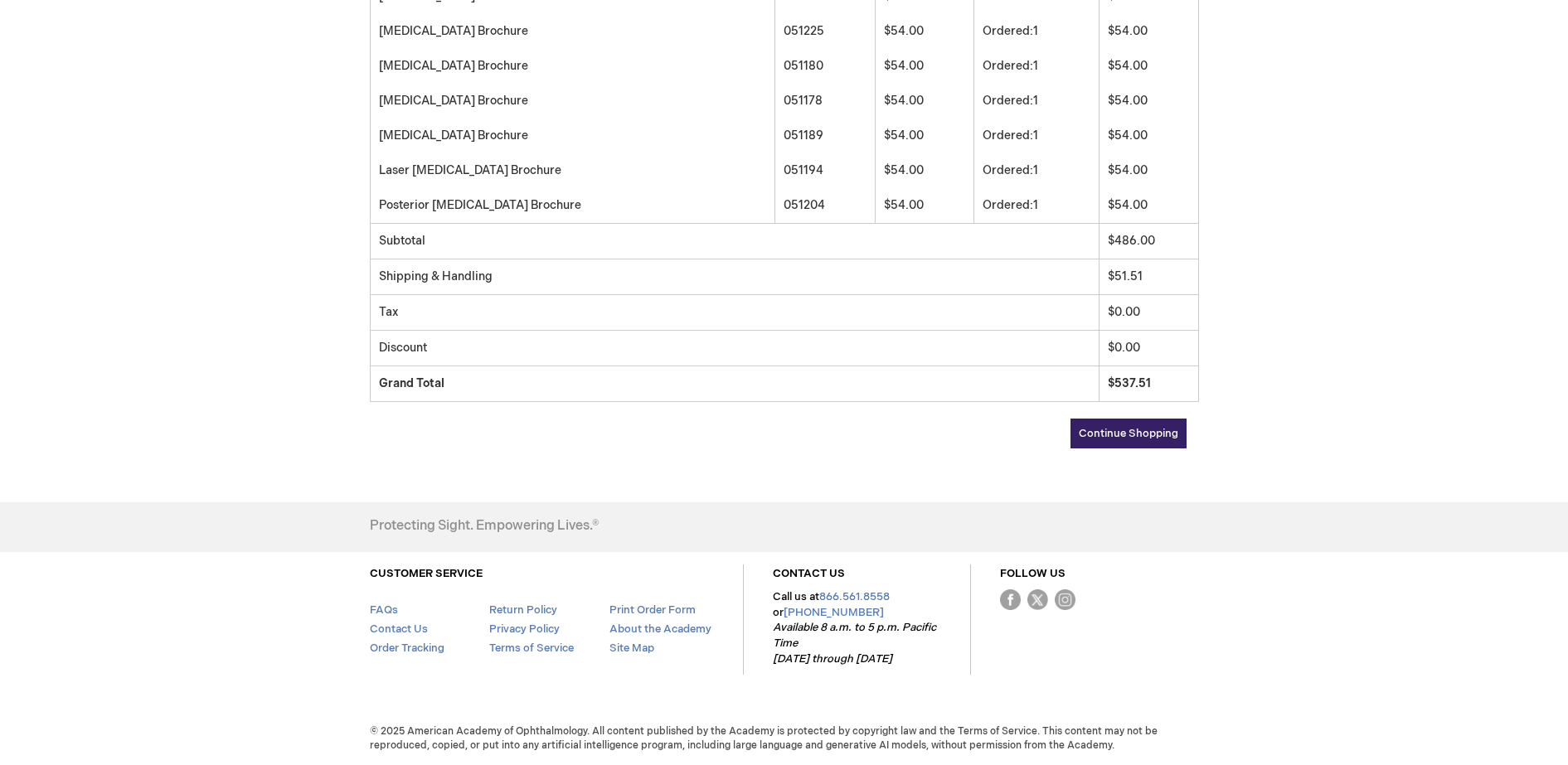
click at [1135, 434] on span "Continue Shopping" at bounding box center [1128, 434] width 99 height 13
